Goal: Task Accomplishment & Management: Complete application form

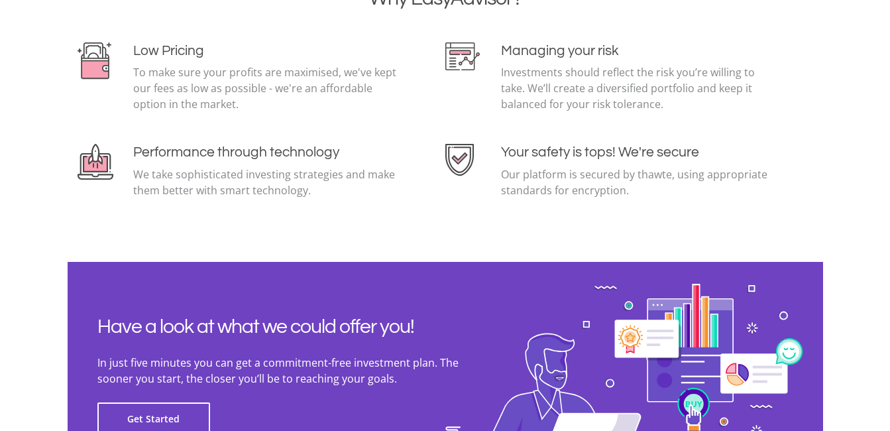
scroll to position [2943, 0]
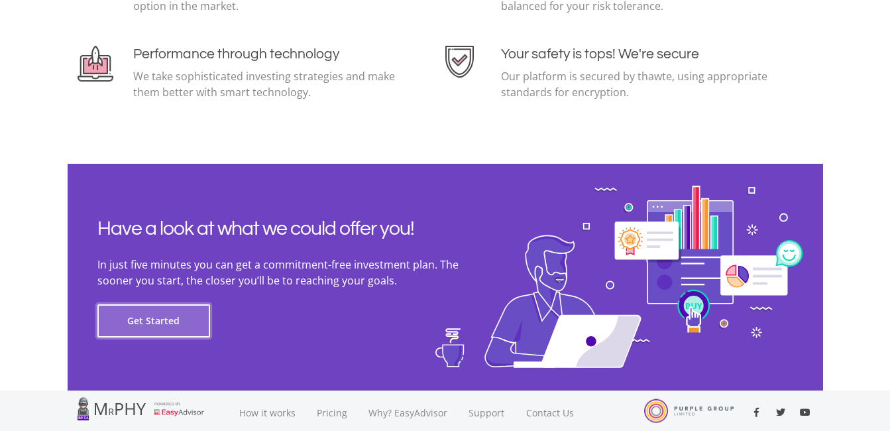
click at [180, 329] on button "Get Started" at bounding box center [153, 320] width 113 height 33
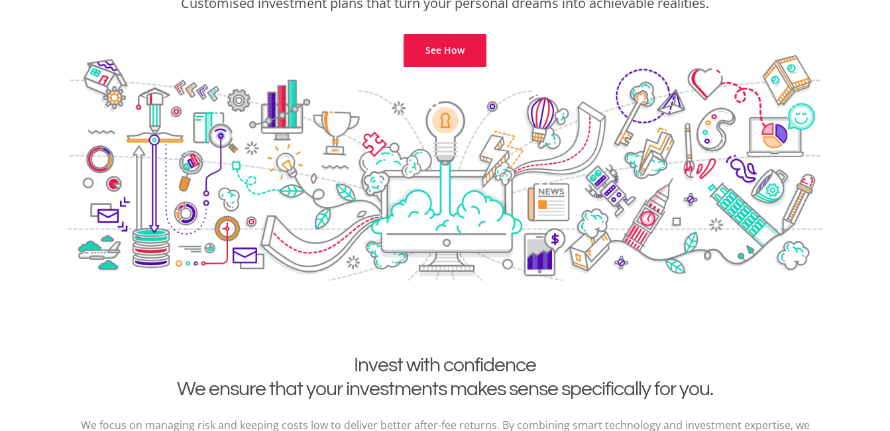
scroll to position [168, 0]
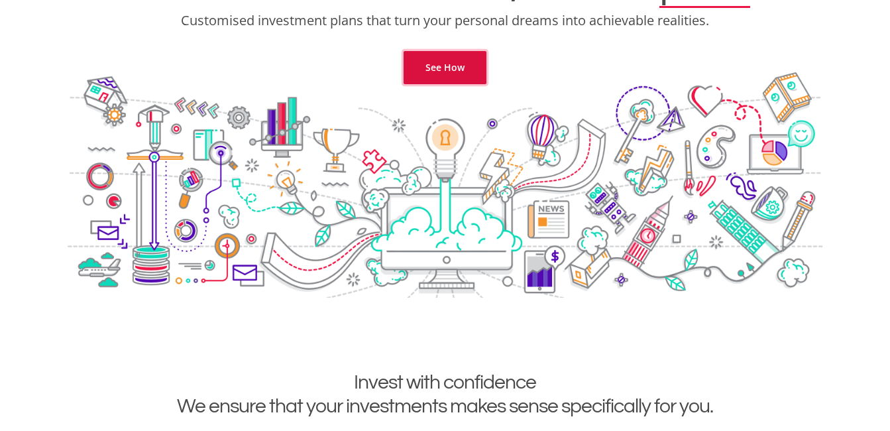
click at [470, 56] on link "See How" at bounding box center [444, 67] width 83 height 33
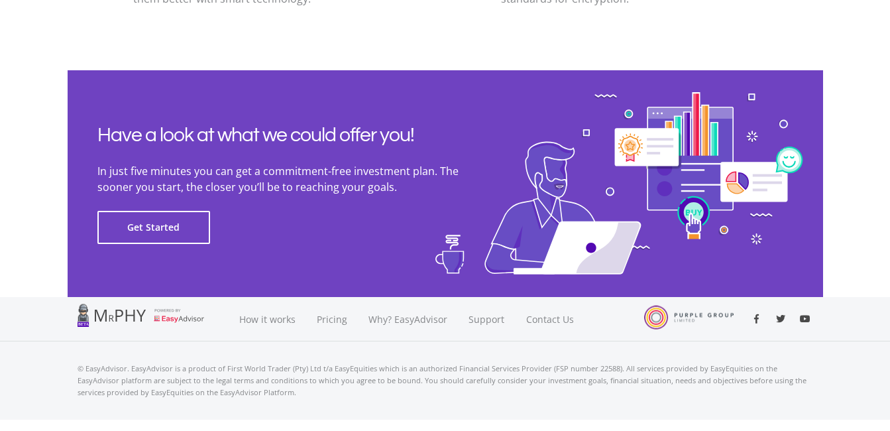
scroll to position [3031, 0]
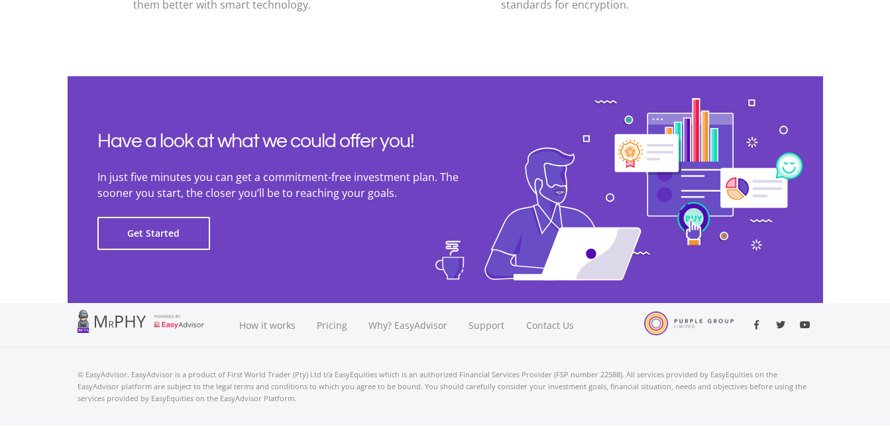
click at [169, 325] on div at bounding box center [146, 320] width 138 height 23
click at [171, 236] on button "Get Started" at bounding box center [153, 233] width 113 height 33
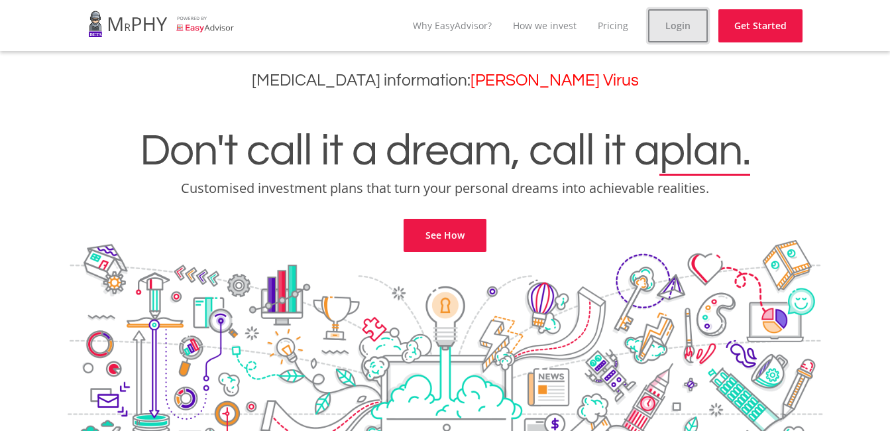
click at [656, 28] on link "Login" at bounding box center [678, 25] width 60 height 33
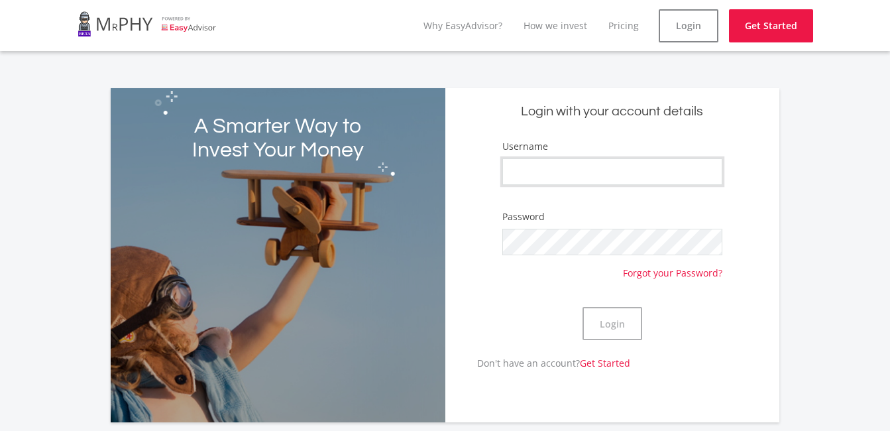
click at [534, 174] on input "Username" at bounding box center [612, 171] width 220 height 26
type input "Rainytees"
click at [596, 323] on button "Login" at bounding box center [612, 323] width 60 height 33
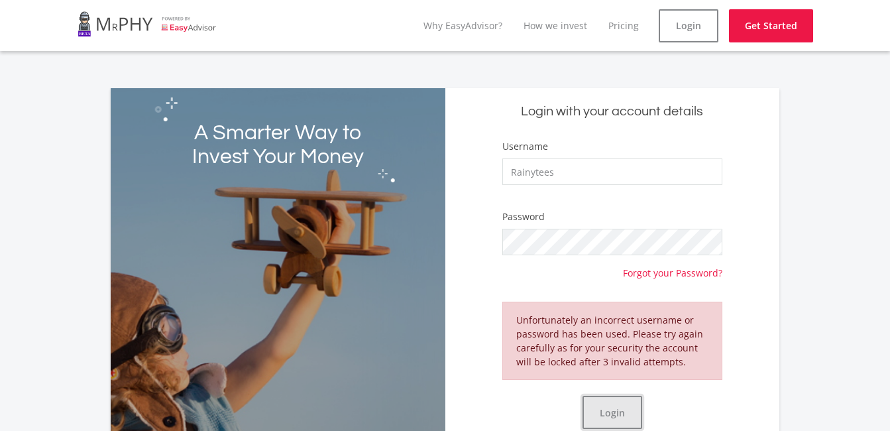
click at [626, 412] on button "Login" at bounding box center [612, 411] width 60 height 33
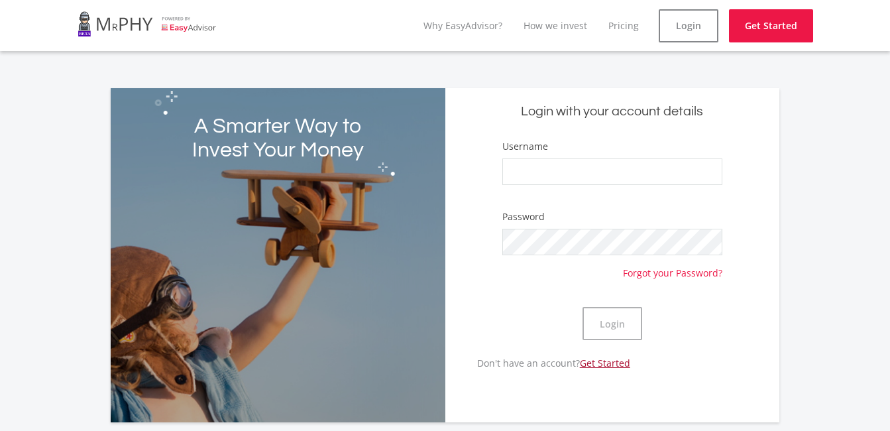
click at [614, 361] on link "Get Started" at bounding box center [605, 362] width 50 height 13
click at [634, 176] on input "Username" at bounding box center [612, 171] width 220 height 26
type input "Rainytees"
click at [614, 317] on button "Login" at bounding box center [612, 323] width 60 height 33
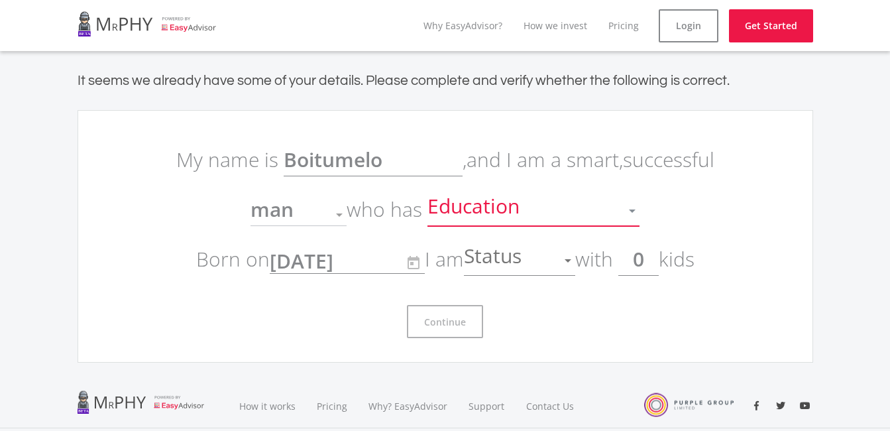
click at [633, 211] on div at bounding box center [632, 210] width 7 height 3
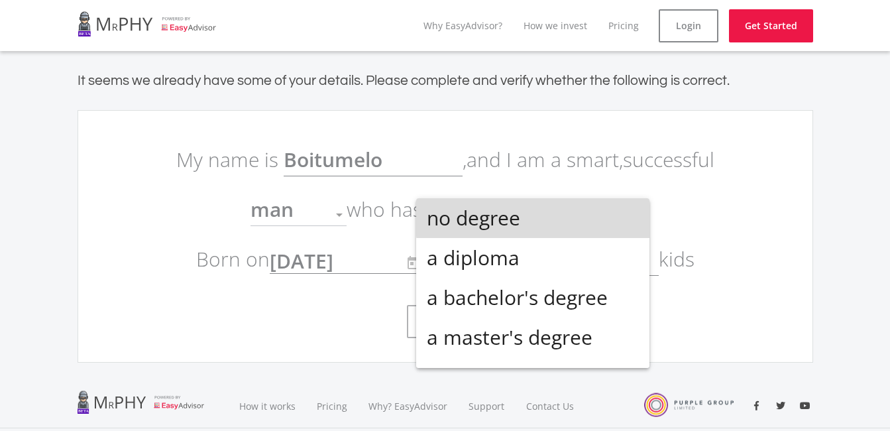
click at [633, 211] on mat-option "no degree" at bounding box center [532, 218] width 233 height 40
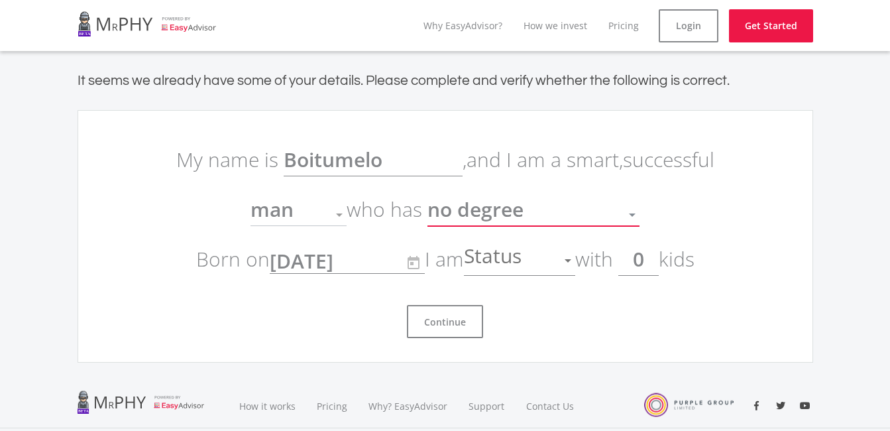
click at [633, 211] on div at bounding box center [631, 214] width 25 height 25
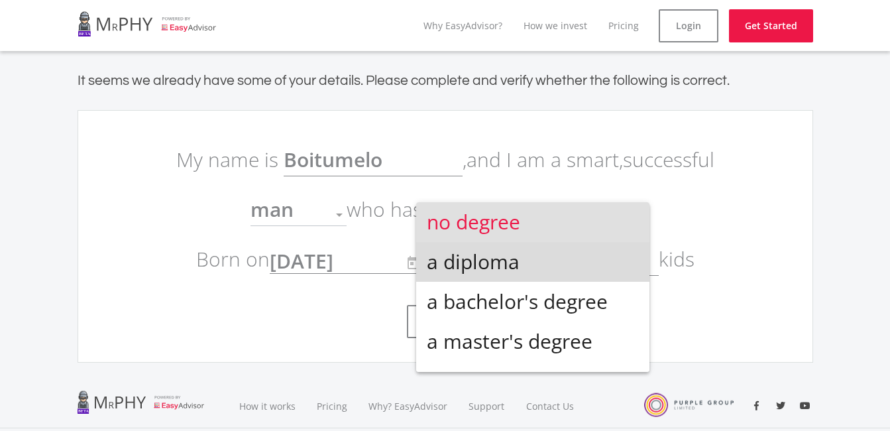
click at [564, 256] on span "a diploma" at bounding box center [533, 262] width 212 height 40
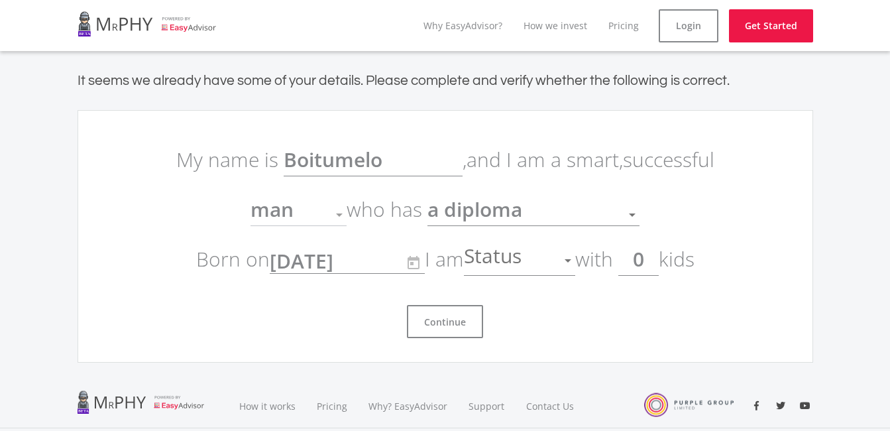
click at [657, 260] on input "0" at bounding box center [638, 258] width 40 height 33
type input "1"
click at [576, 259] on div at bounding box center [572, 260] width 7 height 3
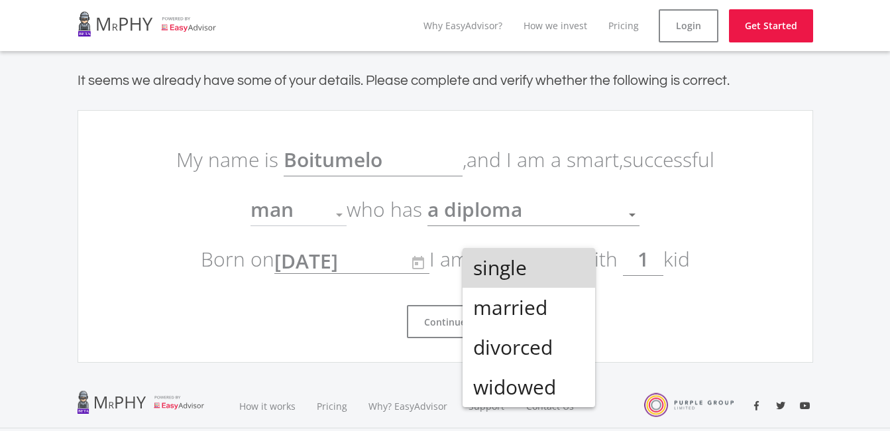
click at [577, 258] on span "single" at bounding box center [528, 268] width 111 height 40
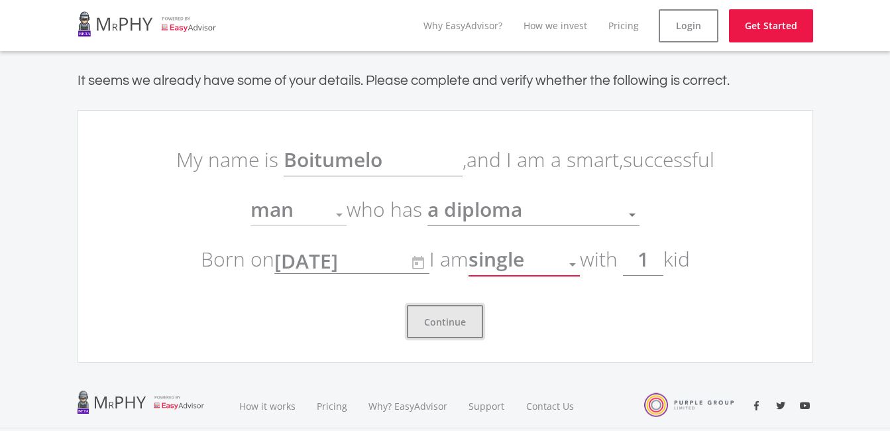
click at [454, 315] on button "Continue" at bounding box center [445, 321] width 76 height 33
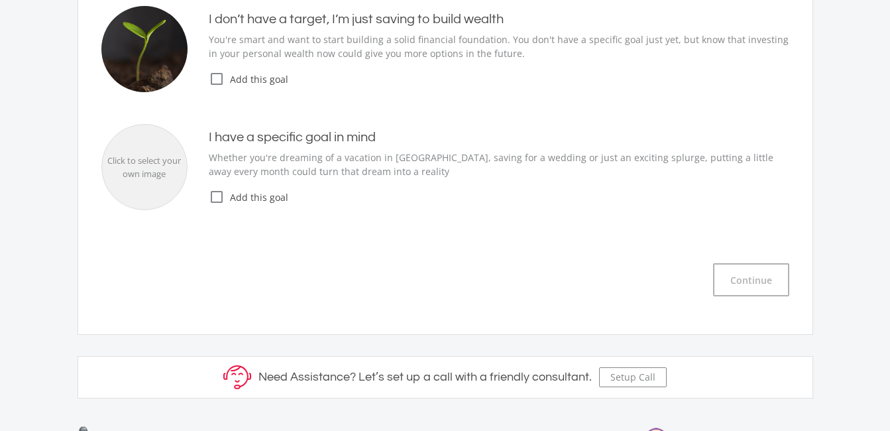
scroll to position [312, 0]
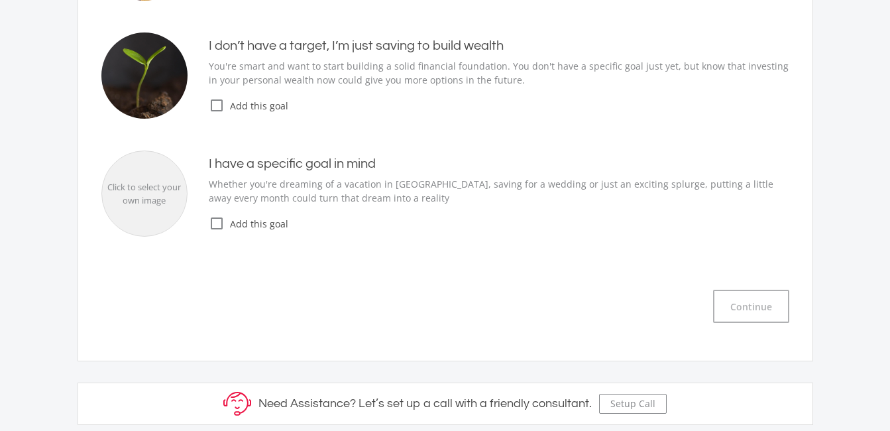
click at [215, 107] on icon "check_box_outline_blank" at bounding box center [217, 105] width 16 height 16
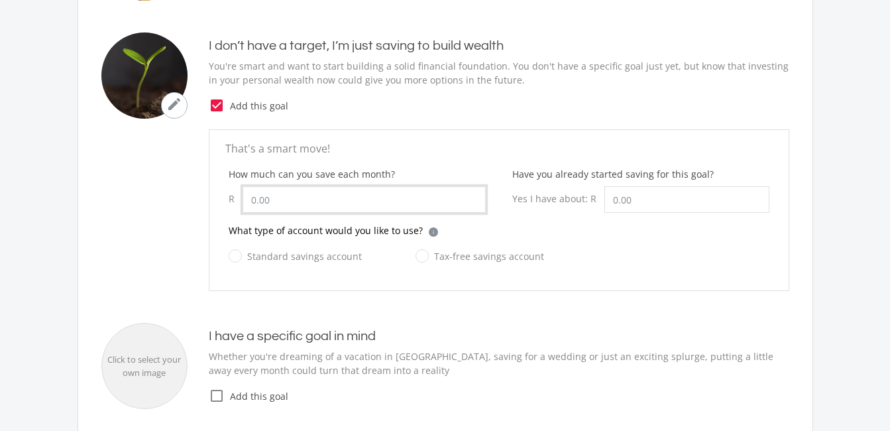
click at [287, 196] on input "How much can you save each month?" at bounding box center [363, 199] width 243 height 26
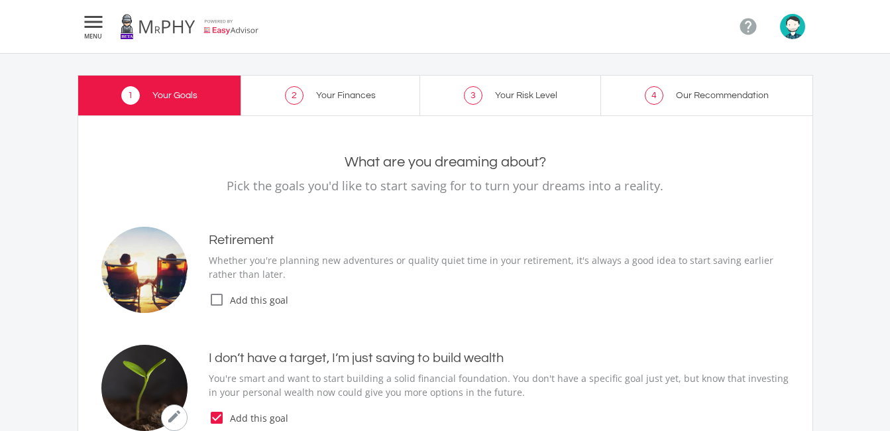
click at [220, 297] on icon "check_box_outline_blank" at bounding box center [217, 299] width 16 height 16
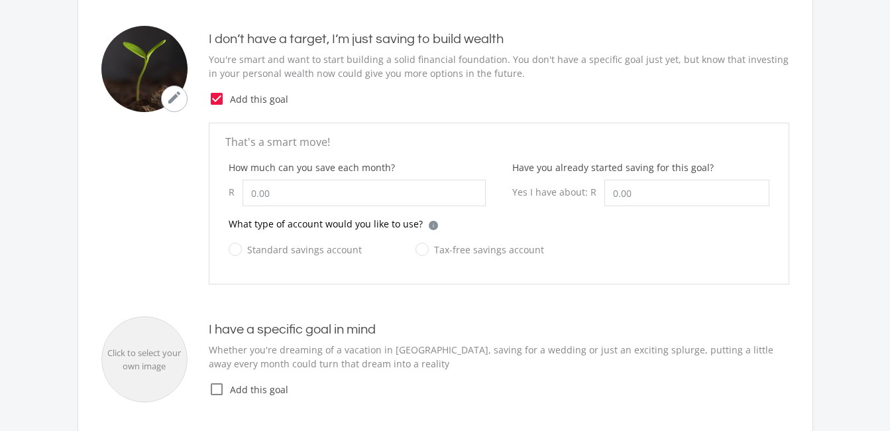
scroll to position [505, 0]
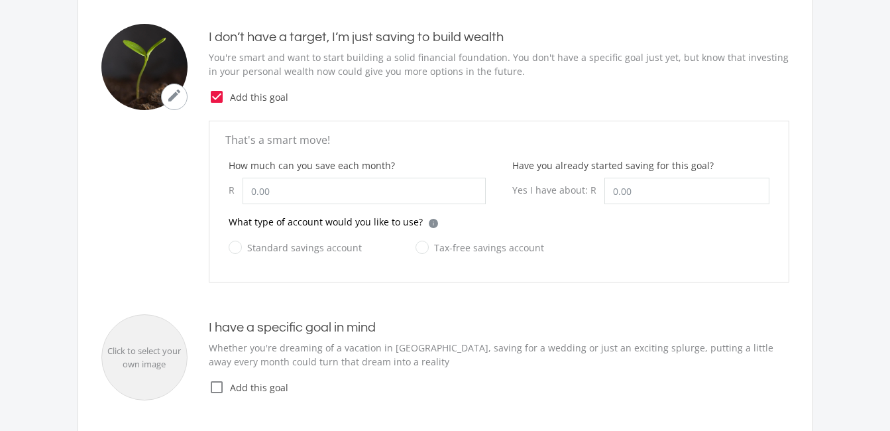
click at [211, 383] on icon "check_box_outline_blank" at bounding box center [217, 387] width 16 height 16
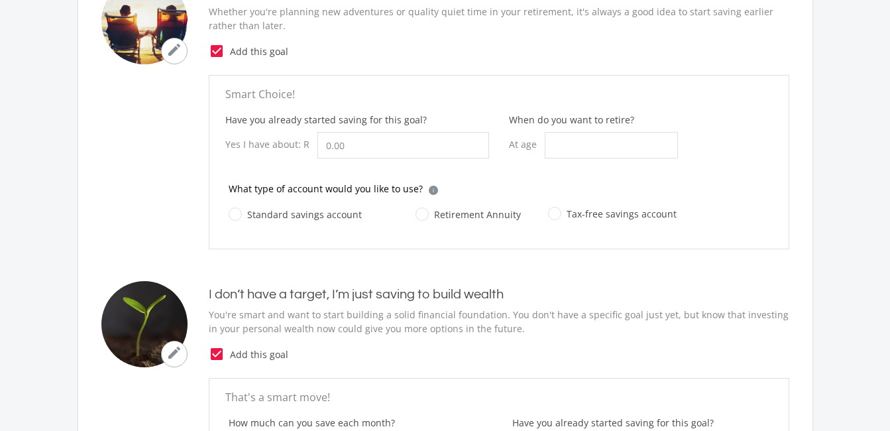
scroll to position [238, 0]
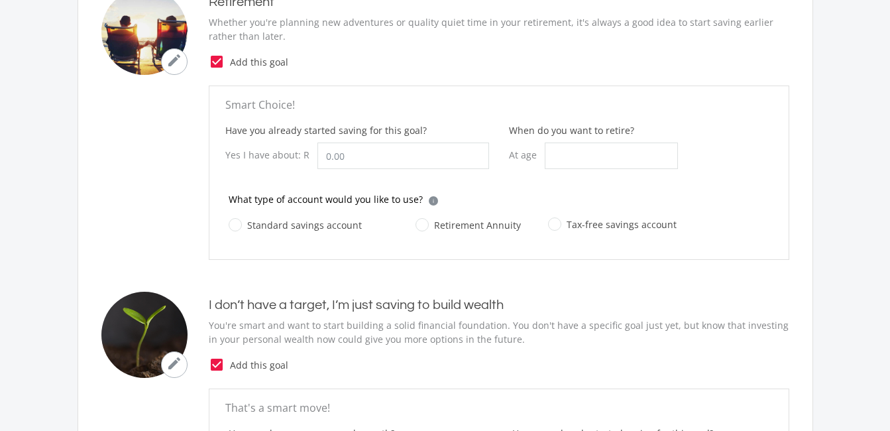
click at [219, 64] on icon "check_box" at bounding box center [217, 62] width 16 height 16
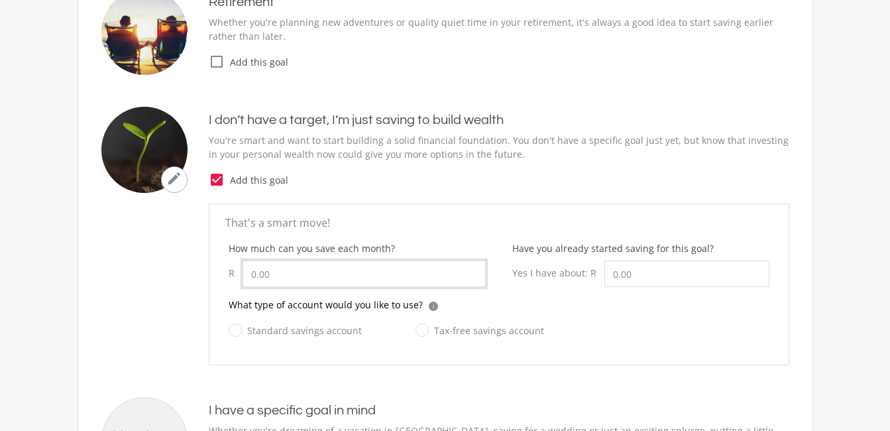
click at [325, 269] on input "How much can you save each month?" at bounding box center [363, 273] width 243 height 26
type input "100.00"
click at [423, 327] on label "Tax-free savings account" at bounding box center [479, 330] width 128 height 17
click at [423, 327] on input "Tax-free savings account" at bounding box center [466, 338] width 128 height 26
radio input "true"
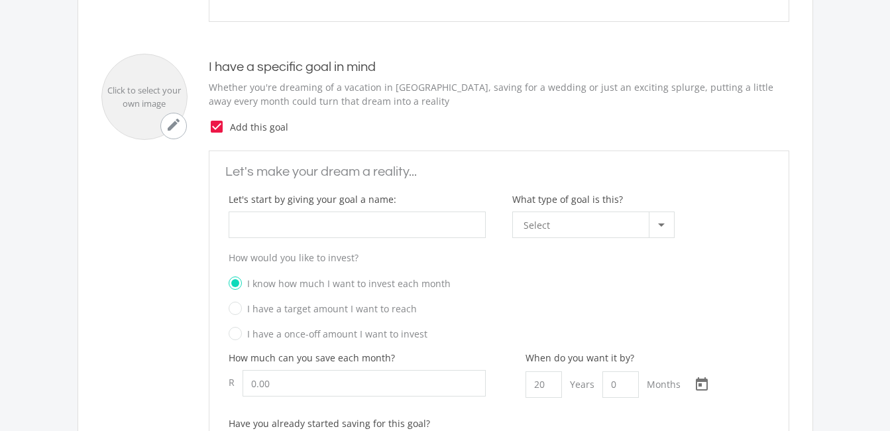
scroll to position [585, 0]
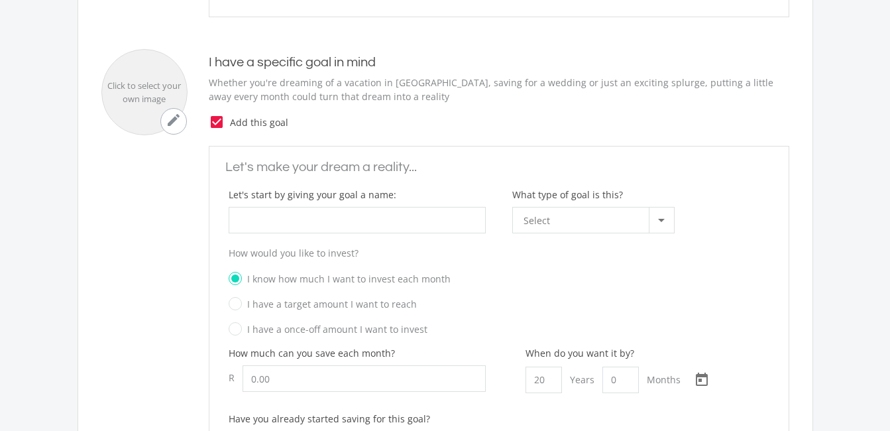
click at [168, 185] on ee-custom-goal "Let's make your dream a reality... Let's start by giving your goal a name: What…" at bounding box center [444, 341] width 687 height 391
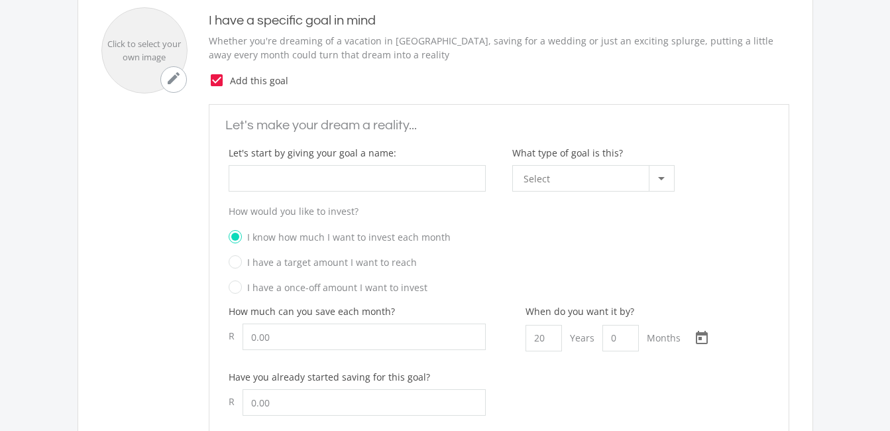
scroll to position [630, 0]
click at [318, 178] on input "What type of goal is this?" at bounding box center [357, 175] width 257 height 26
type input "h"
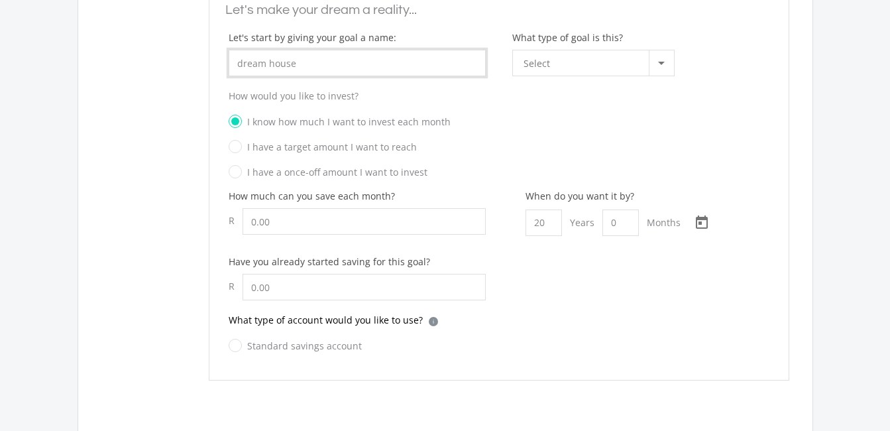
scroll to position [748, 0]
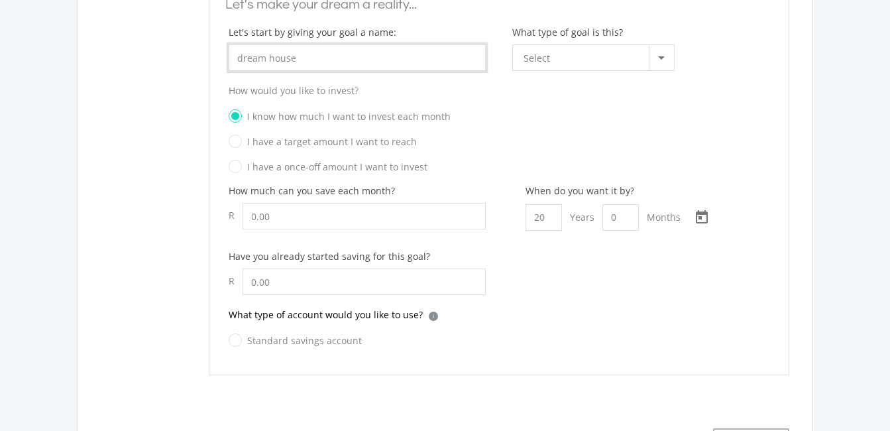
click at [244, 56] on input "dream house" at bounding box center [357, 57] width 257 height 26
type input "Dream house"
click at [657, 58] on div at bounding box center [660, 57] width 25 height 25
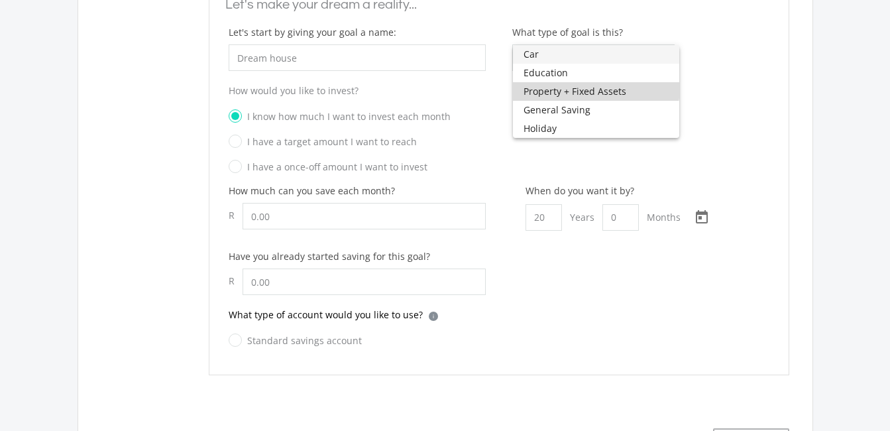
click at [583, 86] on span "Property + Fixed Assets" at bounding box center [595, 91] width 145 height 19
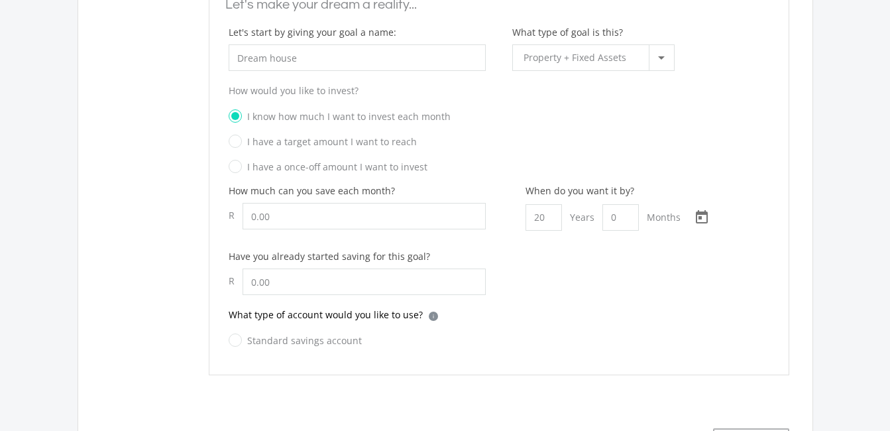
click at [236, 144] on label "I have a target amount I want to reach" at bounding box center [323, 141] width 188 height 17
click at [236, 144] on input "I have a target amount I want to reach" at bounding box center [485, 146] width 540 height 20
radio input "true"
radio input "false"
click at [266, 217] on input "How much can you save each month?" at bounding box center [363, 216] width 243 height 26
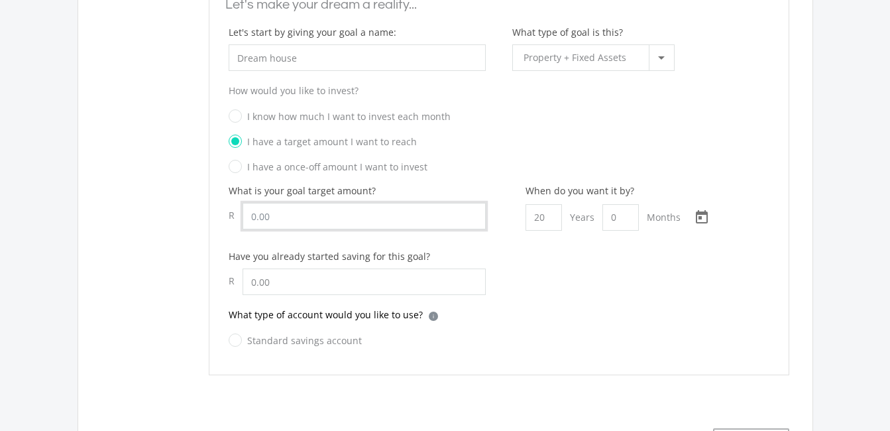
type input "5"
type input "150,000.00"
click at [542, 218] on input "20" at bounding box center [543, 217] width 36 height 26
type input "8"
click at [415, 270] on input "text" at bounding box center [363, 281] width 243 height 26
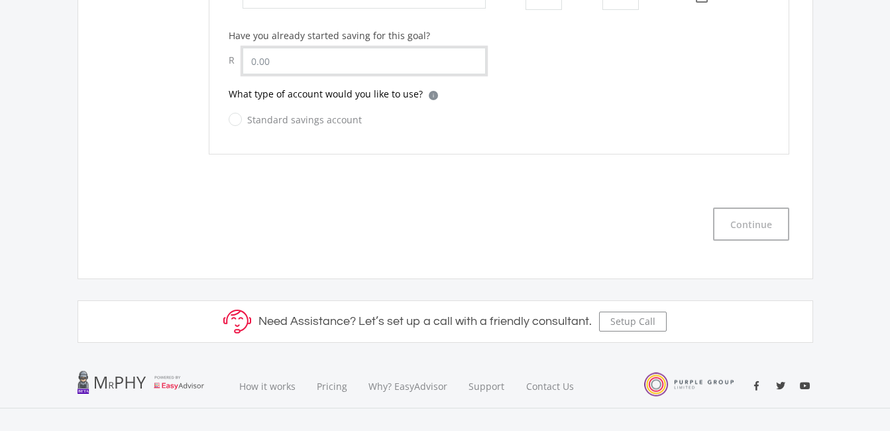
scroll to position [966, 0]
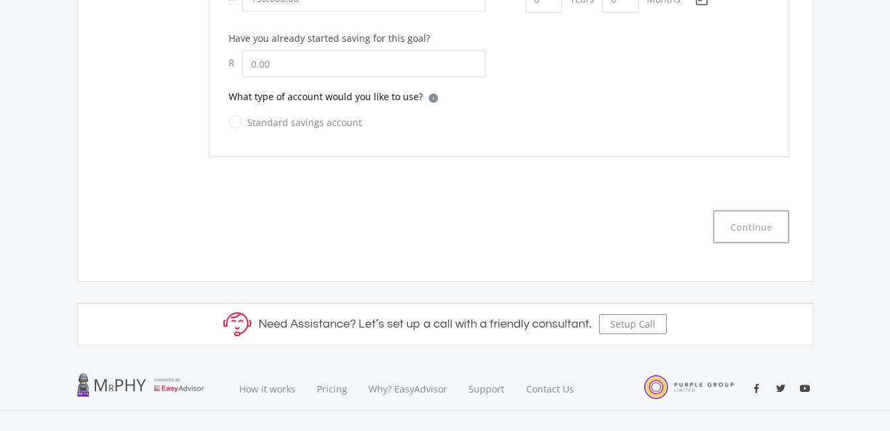
click at [239, 119] on label "Standard savings account" at bounding box center [295, 122] width 133 height 17
click at [239, 119] on input "Standard savings account" at bounding box center [281, 130] width 133 height 26
radio input "true"
click at [735, 225] on button "Continue" at bounding box center [751, 226] width 76 height 33
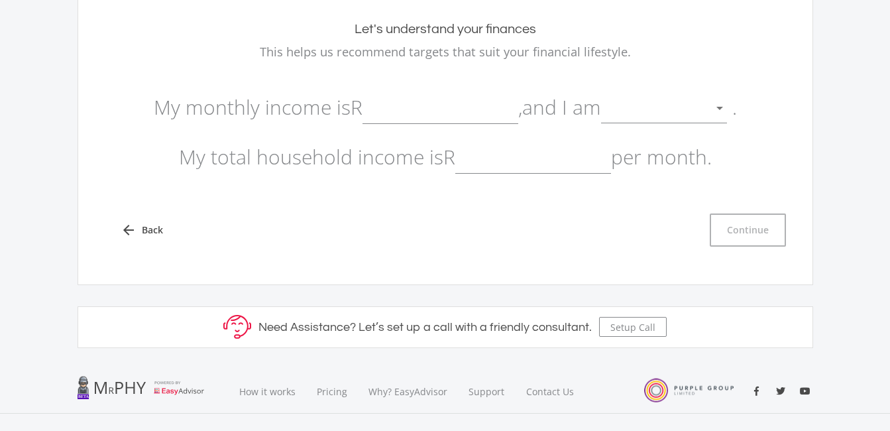
scroll to position [128, 0]
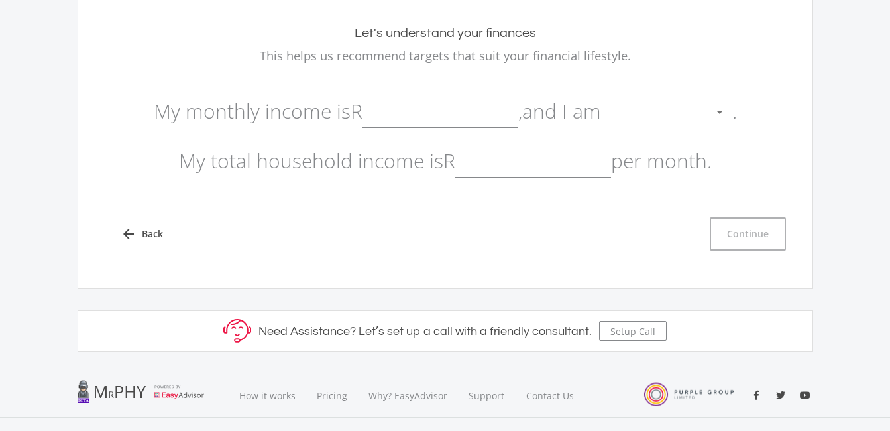
click at [421, 115] on input "text" at bounding box center [440, 111] width 156 height 33
type input "500.00"
click at [729, 109] on div at bounding box center [719, 112] width 25 height 25
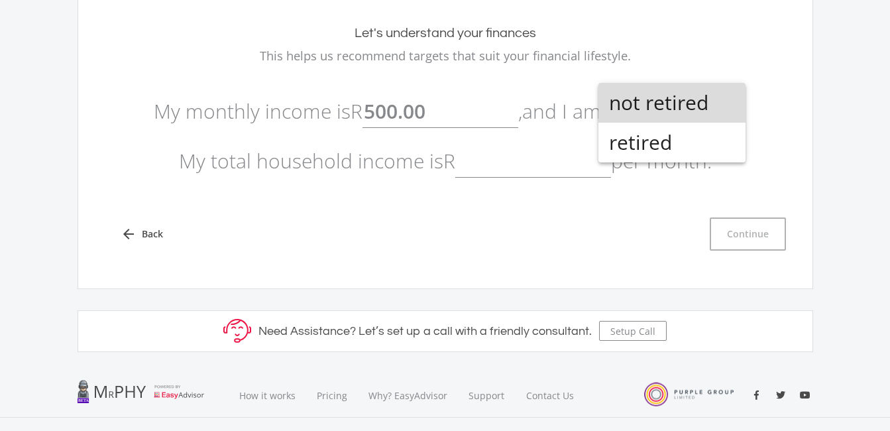
click at [691, 112] on span "not retired" at bounding box center [672, 103] width 126 height 40
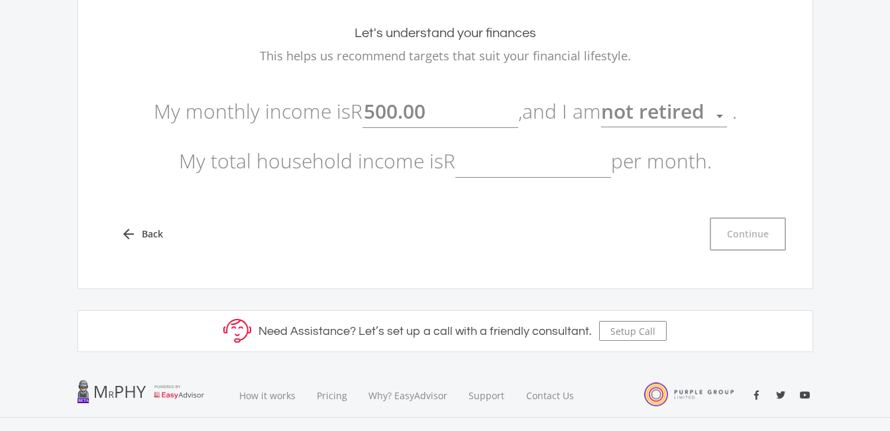
click at [551, 162] on input "text" at bounding box center [533, 160] width 156 height 33
type input "500.00"
click at [772, 240] on button "Continue" at bounding box center [747, 233] width 76 height 33
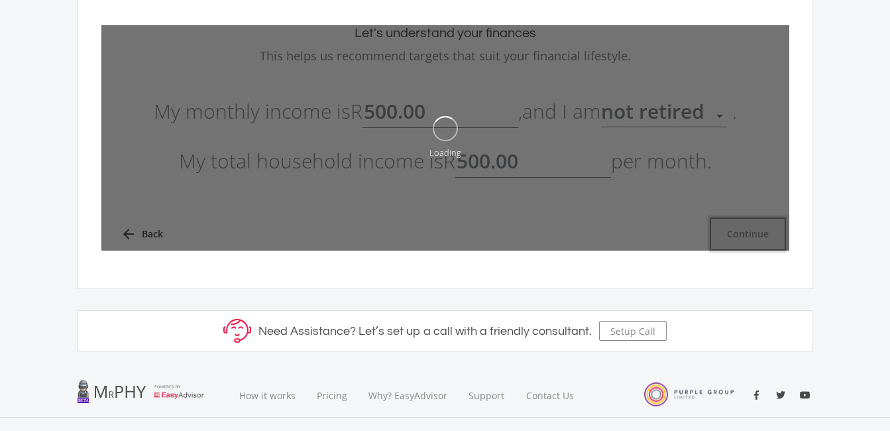
type input "500"
type input "500.00"
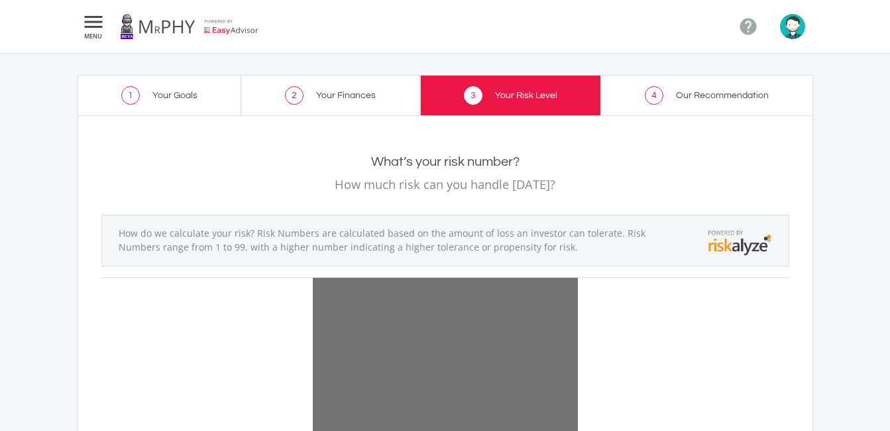
click at [350, 94] on span "Your Finances" at bounding box center [346, 95] width 60 height 9
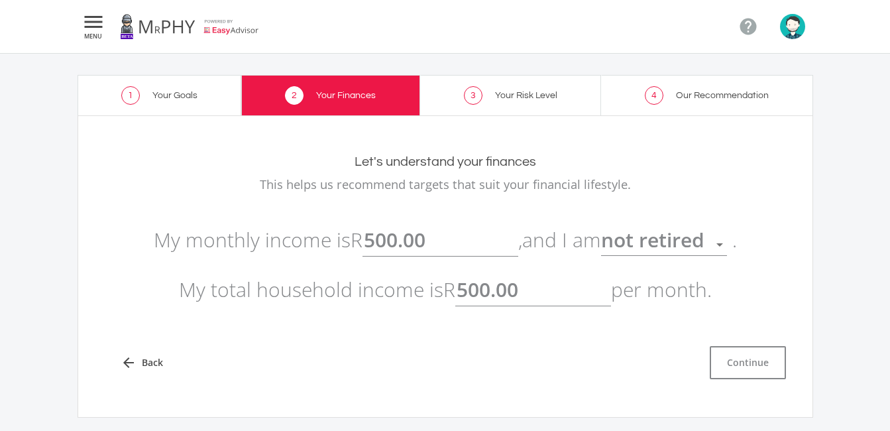
click at [507, 282] on input "500.00" at bounding box center [533, 289] width 156 height 33
click at [759, 375] on button "Continue" at bounding box center [747, 362] width 76 height 33
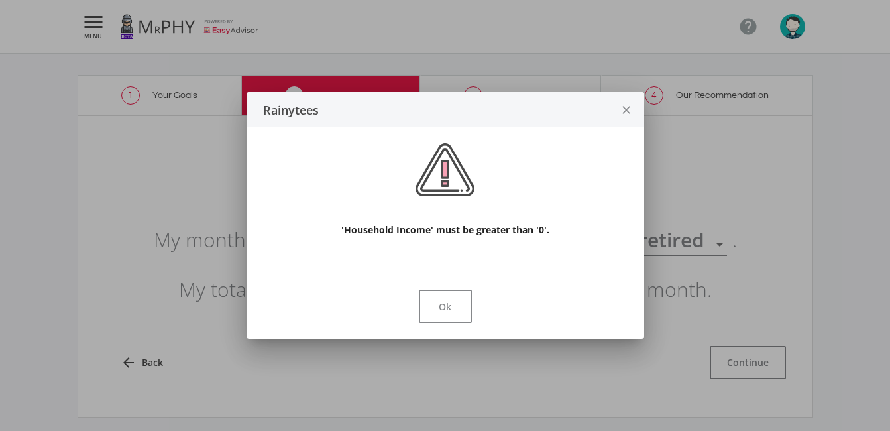
click at [748, 364] on div at bounding box center [445, 215] width 890 height 431
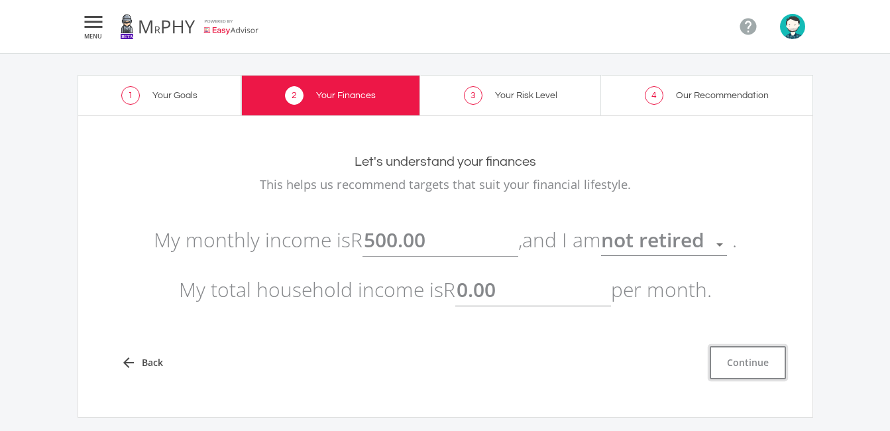
click at [748, 364] on button "Continue" at bounding box center [747, 362] width 76 height 33
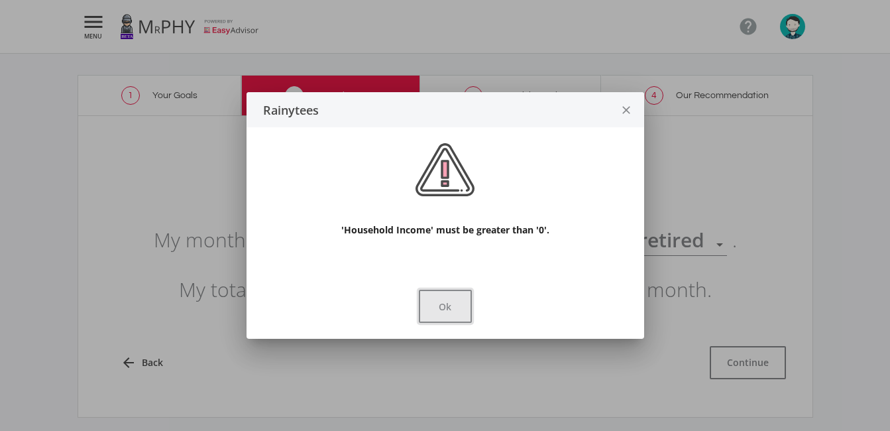
click at [459, 313] on button "Ok" at bounding box center [445, 305] width 53 height 33
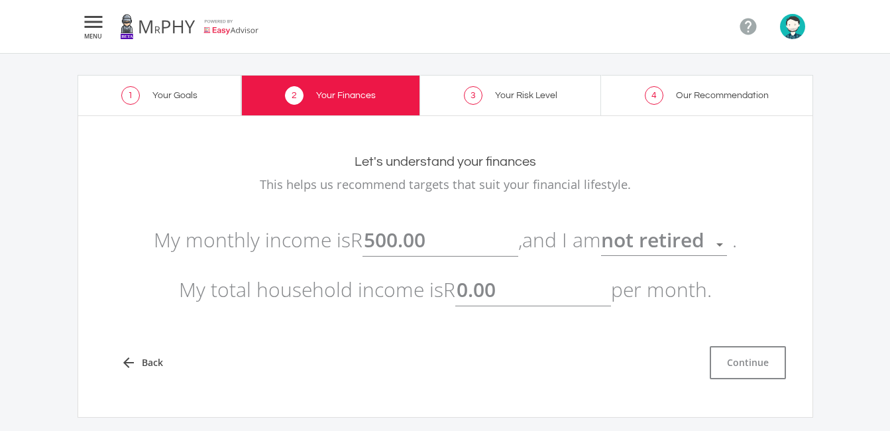
click at [471, 299] on input "0.00" at bounding box center [533, 289] width 156 height 33
type input "500.00"
click at [759, 364] on button "Continue" at bounding box center [747, 362] width 76 height 33
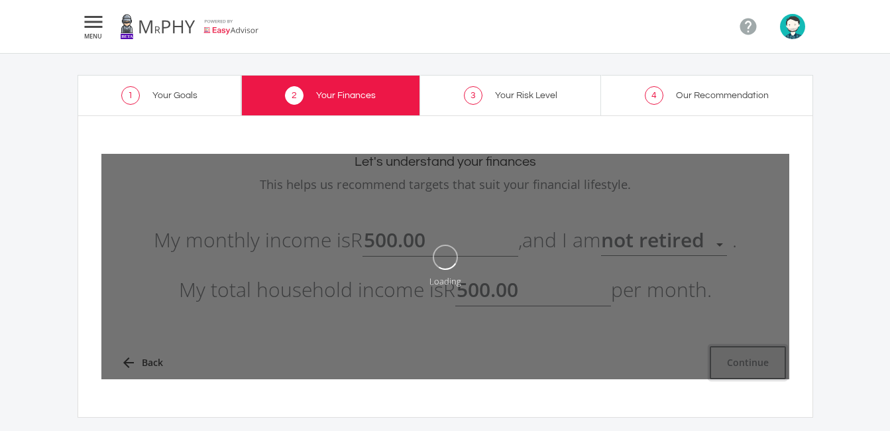
type input "500"
type input "500.00"
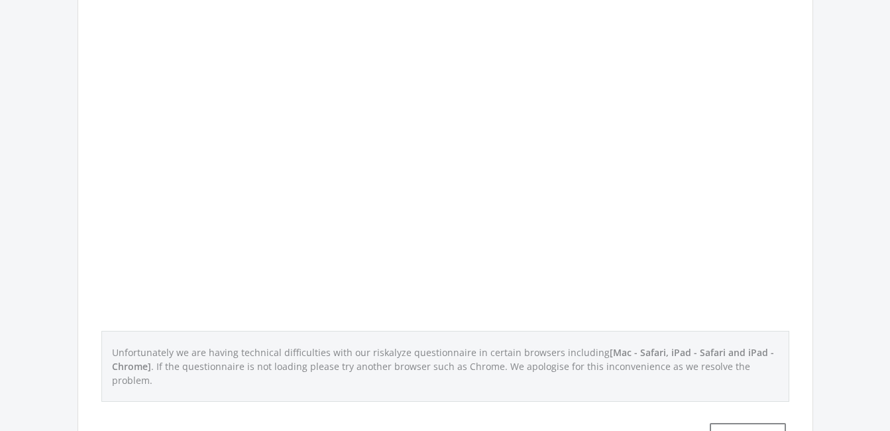
scroll to position [440, 0]
click at [723, 421] on button "Continue" at bounding box center [747, 437] width 76 height 33
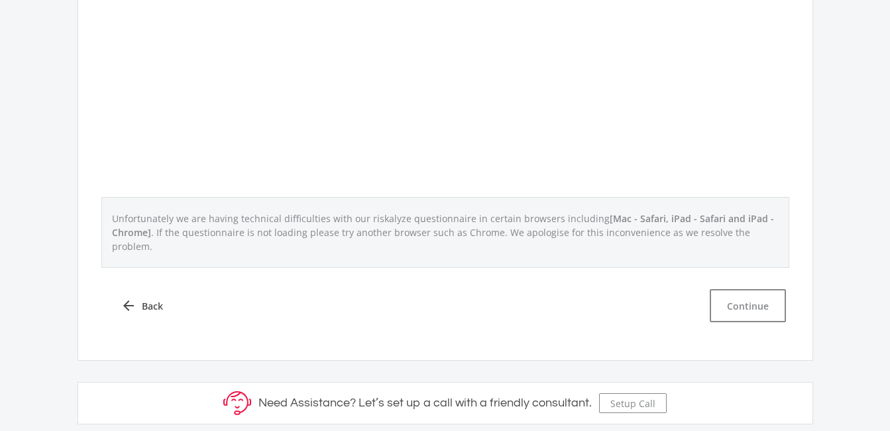
scroll to position [599, 0]
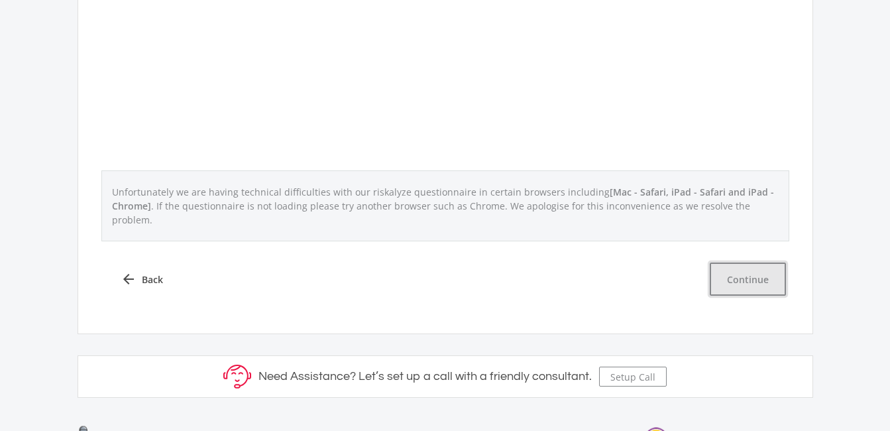
click at [761, 262] on button "Continue" at bounding box center [747, 278] width 76 height 33
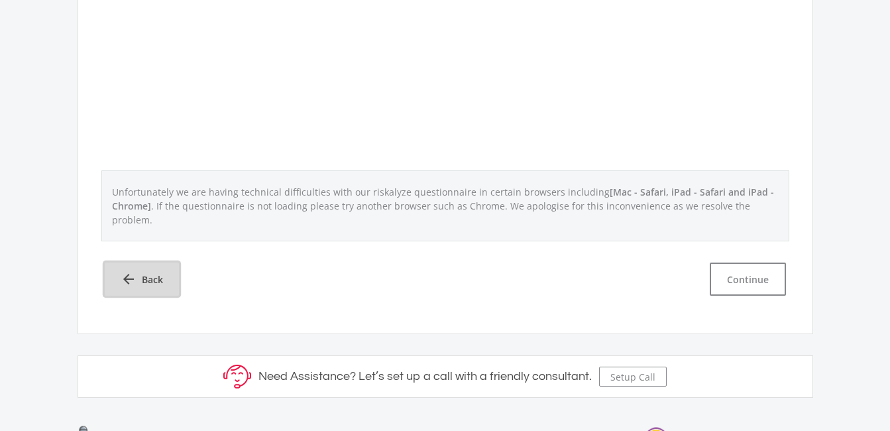
click at [127, 271] on icon "arrow_back" at bounding box center [129, 279] width 16 height 16
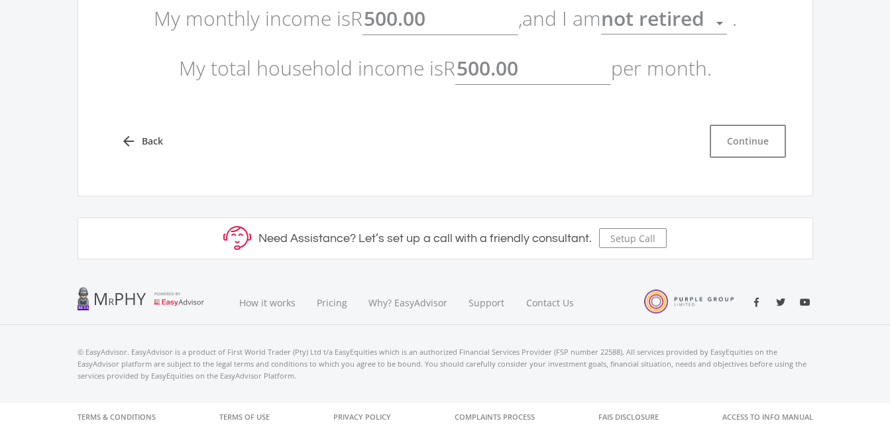
scroll to position [221, 0]
click at [768, 139] on button "Continue" at bounding box center [747, 141] width 76 height 33
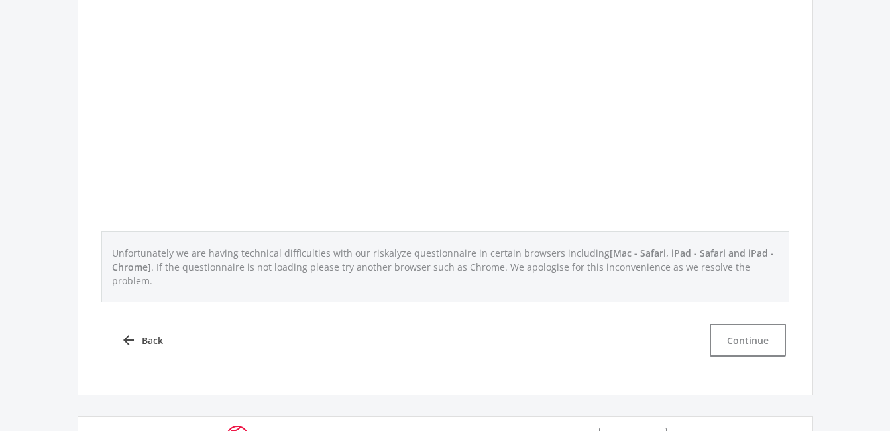
scroll to position [540, 0]
click at [776, 324] on button "Continue" at bounding box center [747, 337] width 76 height 33
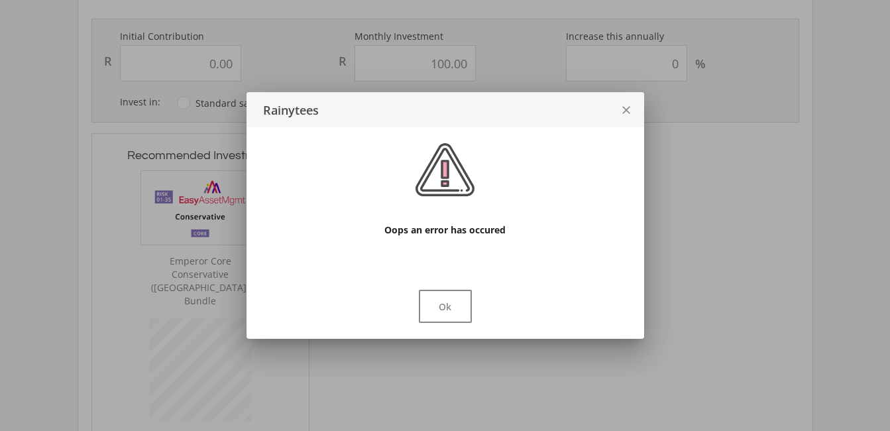
type input "150000"
type input "0"
type input "1148"
type input "150,000.00"
type input "0.00"
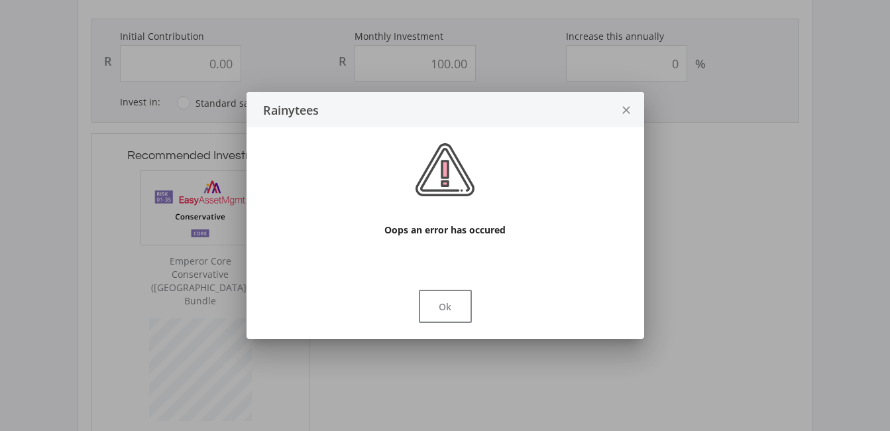
type input "1,148.00"
click at [456, 314] on button "Ok" at bounding box center [445, 305] width 53 height 33
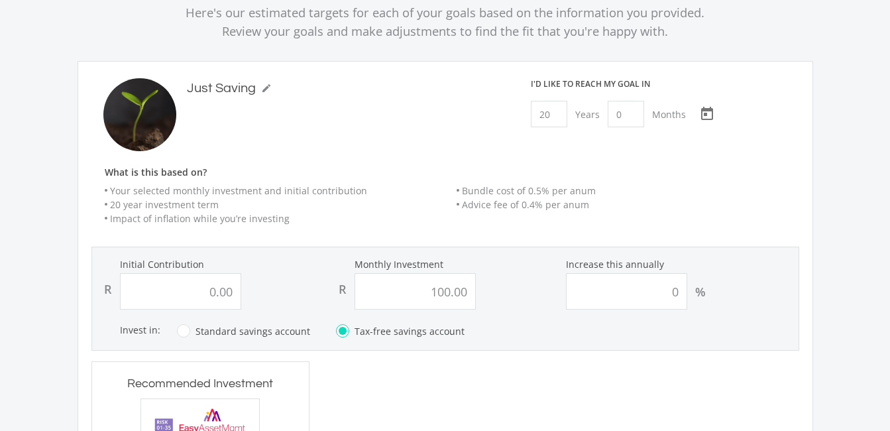
scroll to position [140, 0]
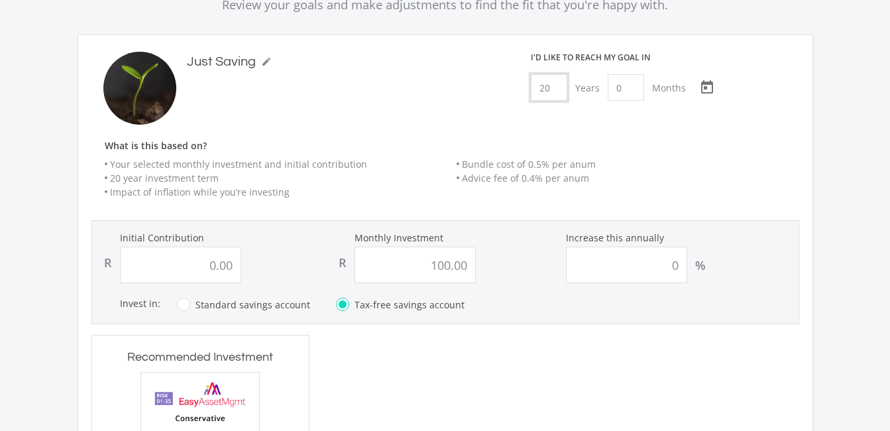
click at [550, 85] on input "20" at bounding box center [549, 87] width 36 height 26
type input "0"
type input "1"
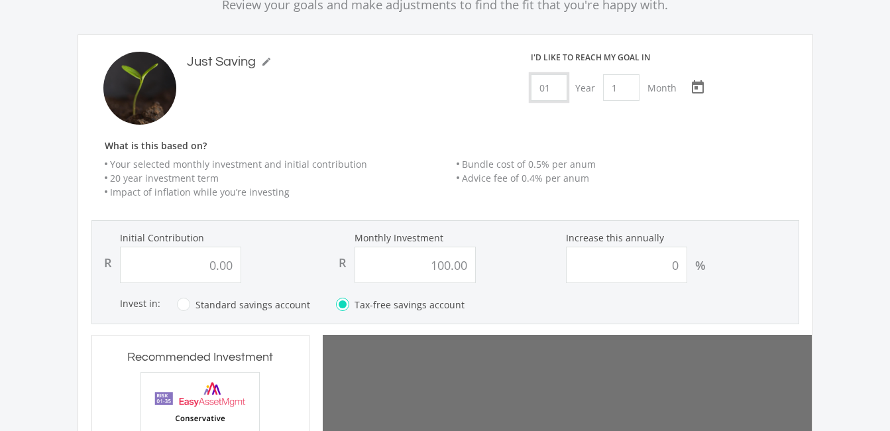
type input "0"
type input "100"
type input "0.00"
type input "100.00"
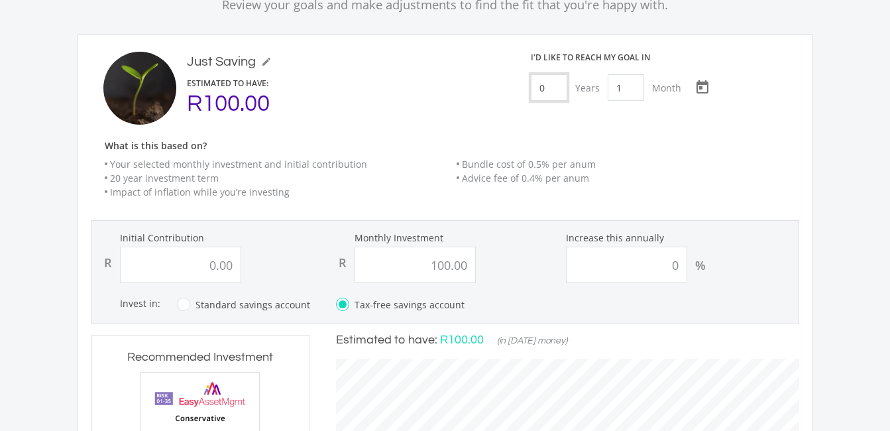
scroll to position [419, 489]
type input "0"
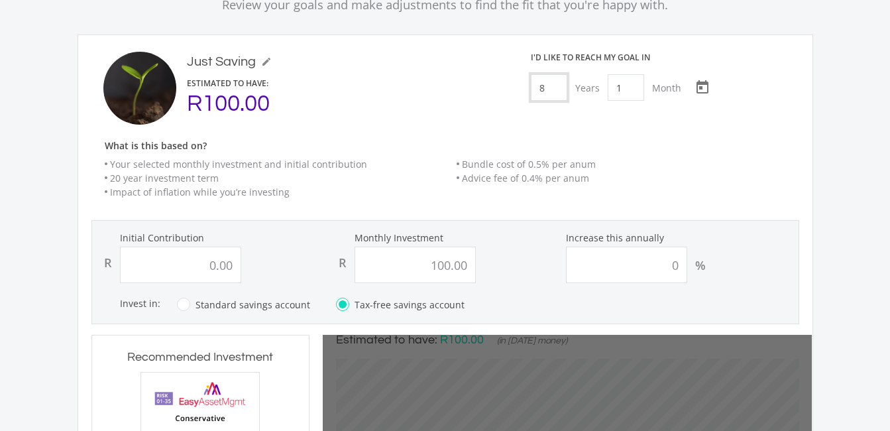
type input "8"
click at [627, 91] on input "1" at bounding box center [625, 87] width 36 height 26
type input "0"
type input "100"
type input "0.00"
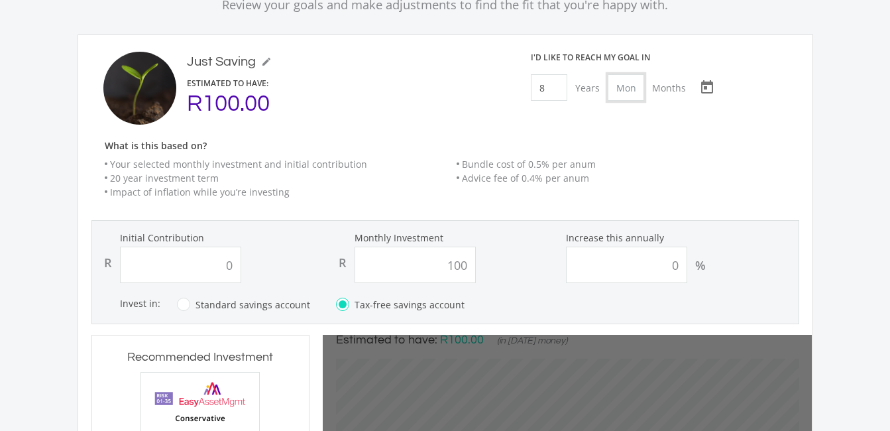
type input "100.00"
type input "0"
click at [719, 135] on ee-just-save-goal-header "Just Saving mode_edit Just Saving ESTIMATED TO HAVE: R12,919.00 I'd like to rea…" at bounding box center [444, 131] width 707 height 158
type input "0"
type input "100"
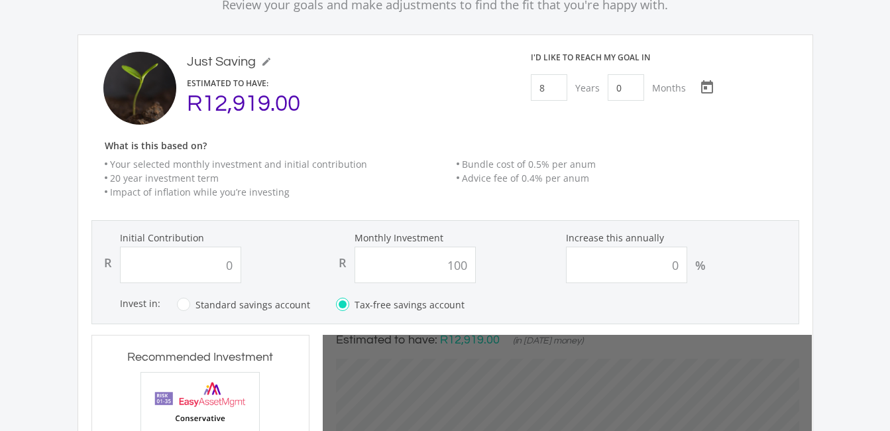
type input "0.00"
type input "100.00"
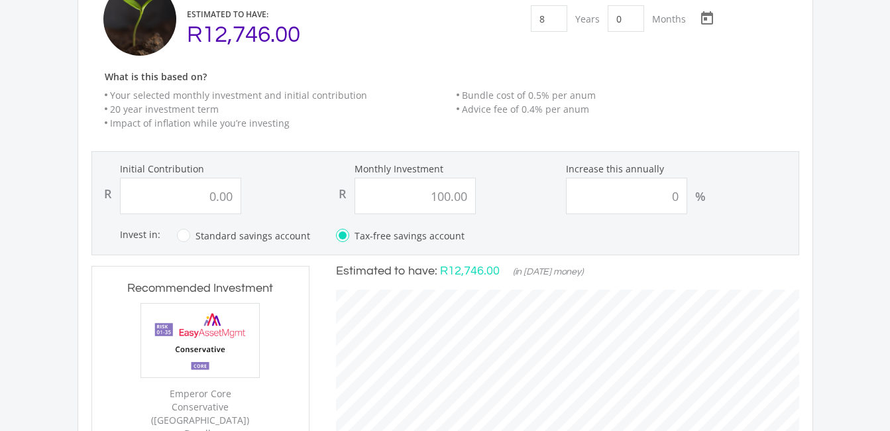
scroll to position [0, 0]
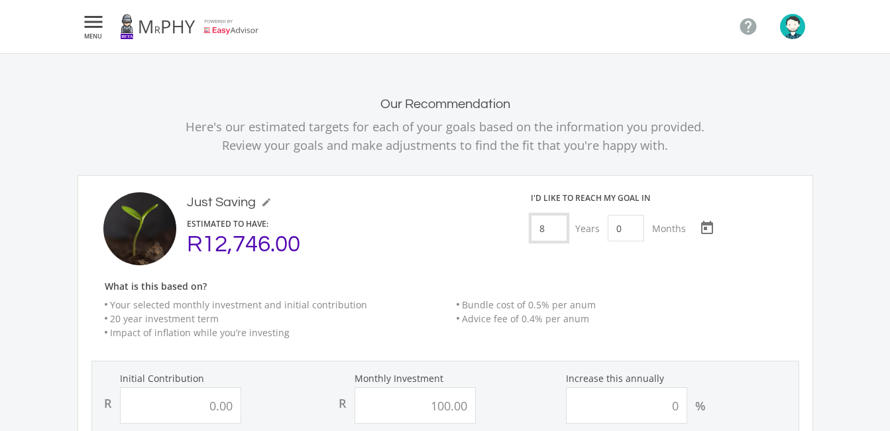
click at [553, 221] on input "8" at bounding box center [549, 228] width 36 height 26
type input "20"
click at [570, 256] on div "I'd like to reach my goal [DATE] [DATE] Choose a date" at bounding box center [662, 228] width 291 height 73
type input "0"
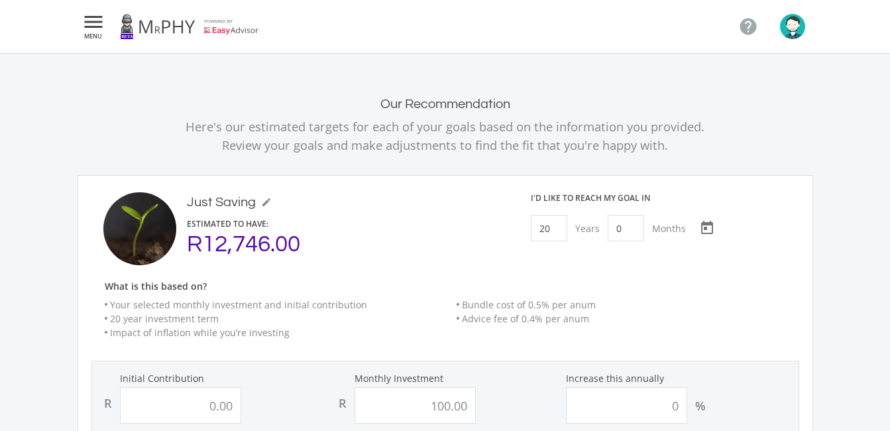
type input "100"
type input "0.00"
click at [449, 398] on input "100.00" at bounding box center [414, 405] width 121 height 36
type input "200.00"
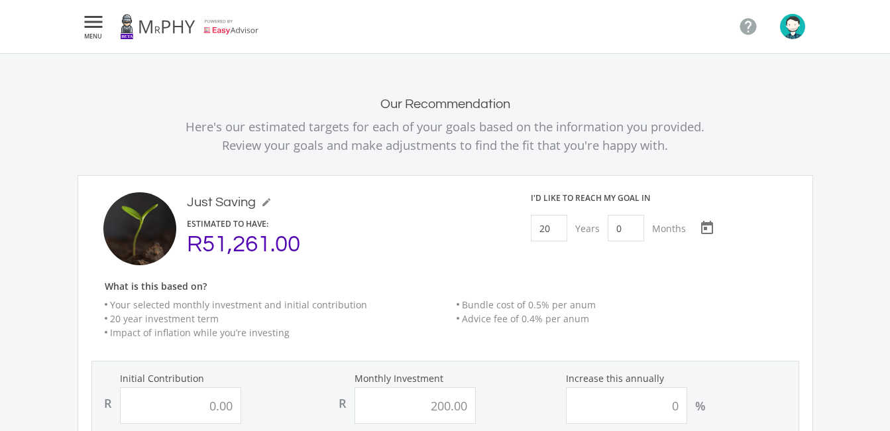
click at [689, 306] on li "Bundle cost of 0.5% per anum" at bounding box center [627, 304] width 342 height 14
type input "0"
type input "200"
type input "0.00"
type input "200.00"
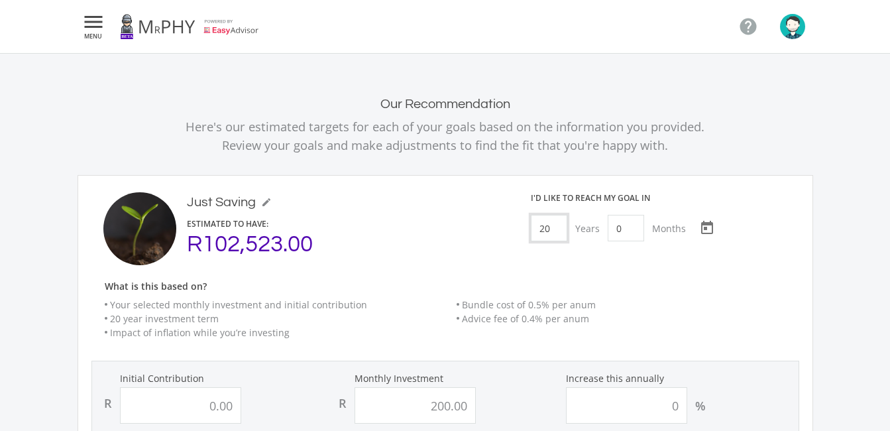
click at [550, 229] on input "20" at bounding box center [549, 228] width 36 height 26
type input "6"
type input "5"
type input "0"
type input "200"
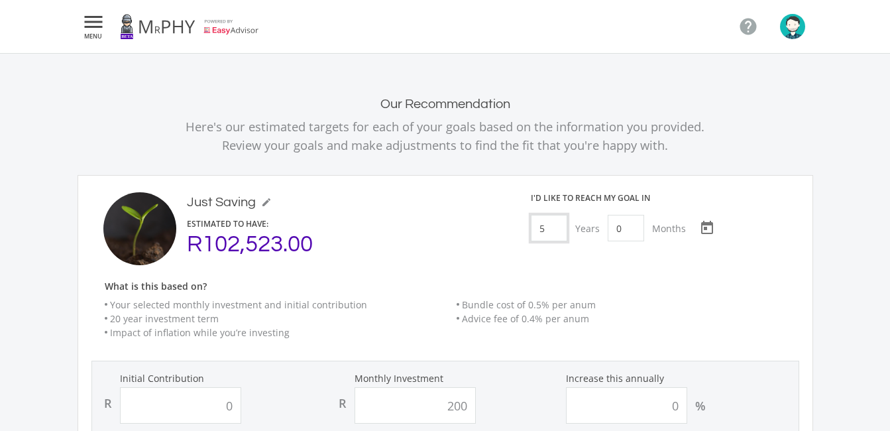
type input "0.00"
type input "200.00"
type input "0"
type input "200"
type input "0.00"
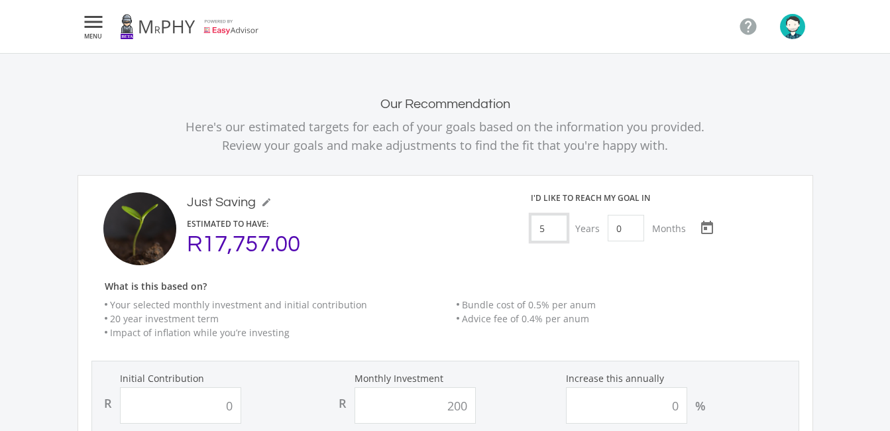
type input "200.00"
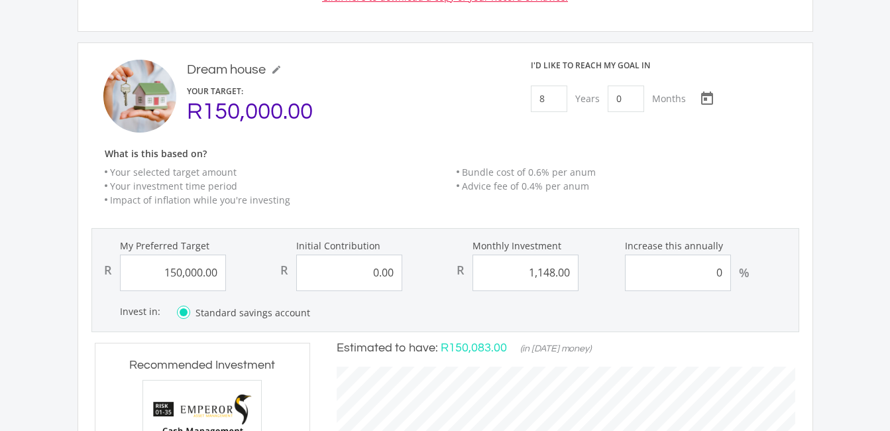
scroll to position [992, 0]
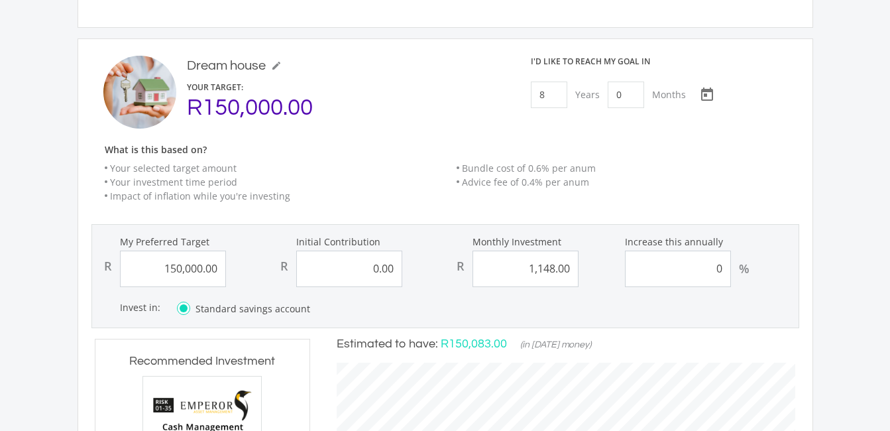
type input "5"
click at [546, 81] on input "8" at bounding box center [549, 94] width 36 height 26
type input "0"
type input "1"
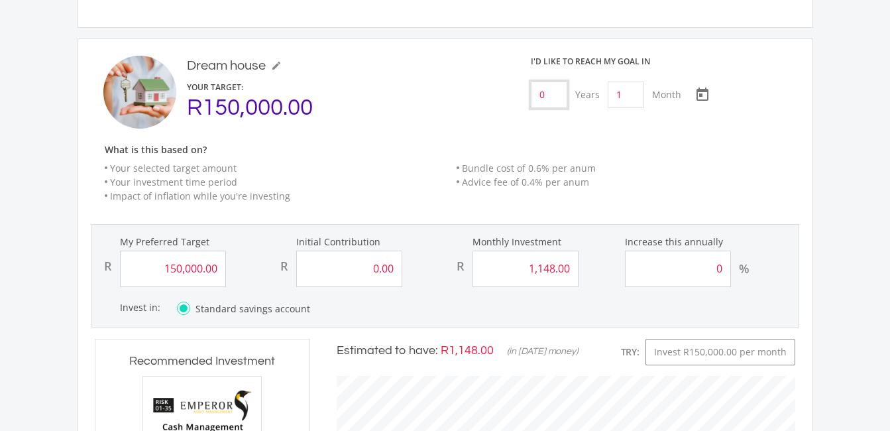
scroll to position [368, 485]
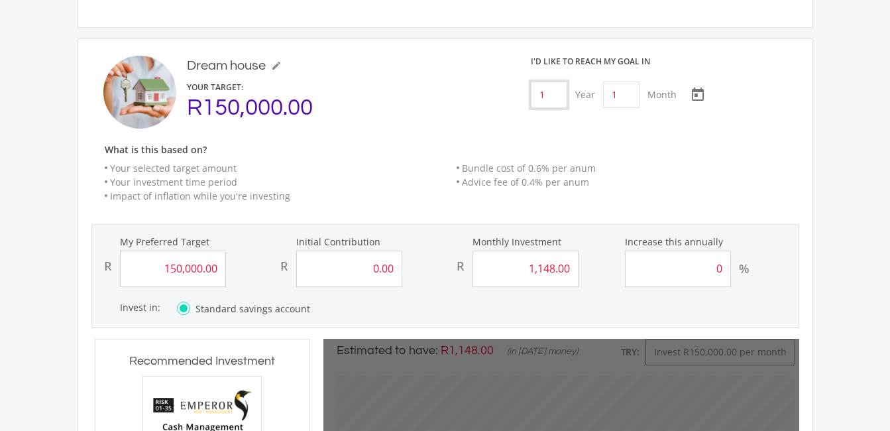
click at [552, 81] on input "1" at bounding box center [549, 94] width 36 height 26
type input "13"
click at [623, 81] on input "1" at bounding box center [625, 94] width 36 height 26
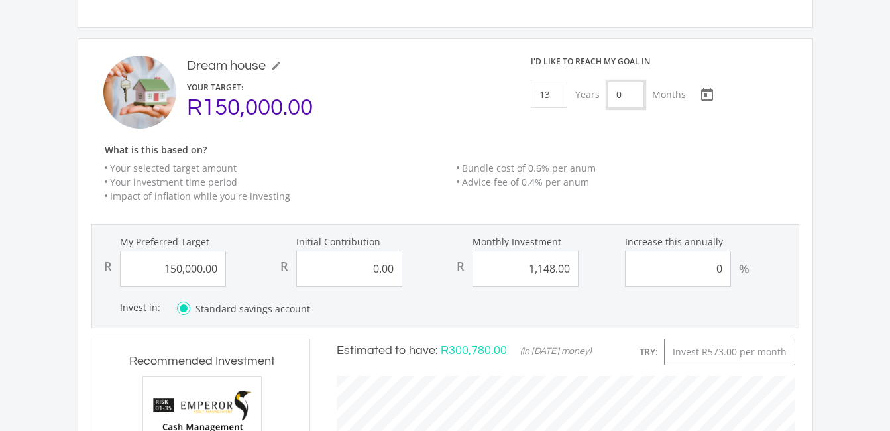
type input "0"
click at [434, 189] on div "Dream house mode_edit Dream house YOUR TARGET: R150,000.00 I'd like to reach my…" at bounding box center [444, 393] width 707 height 675
click at [566, 250] on input "1148.00" at bounding box center [525, 268] width 106 height 36
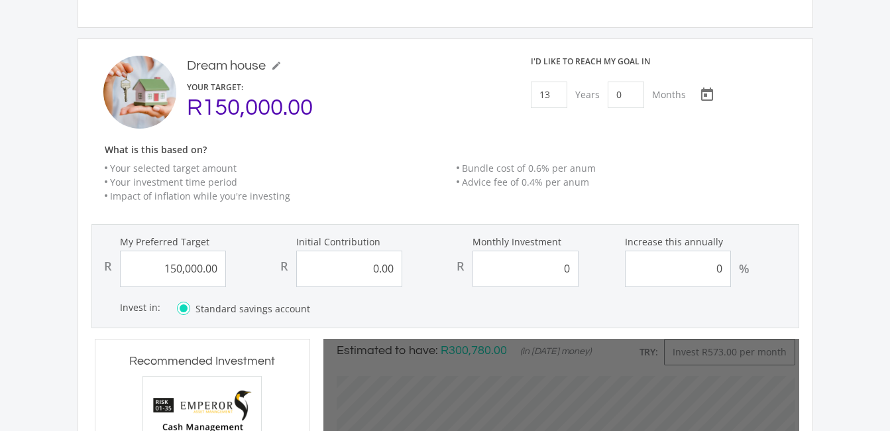
type input "50"
type input "150000"
type input "0"
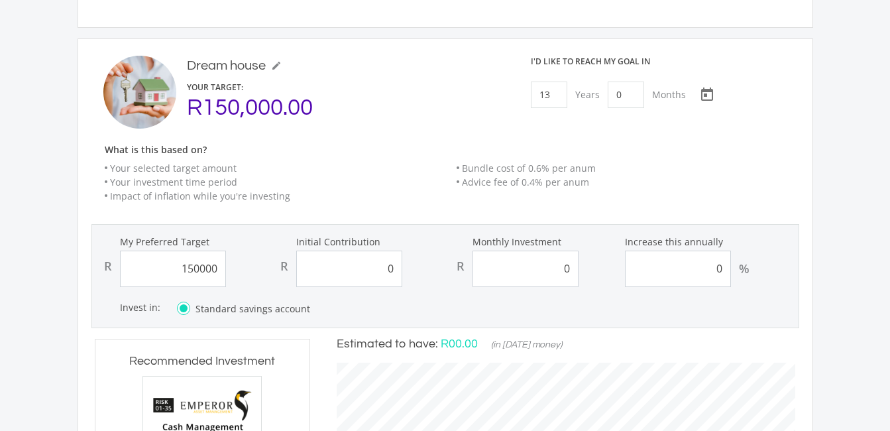
type input "150,000.00"
type input "0.00"
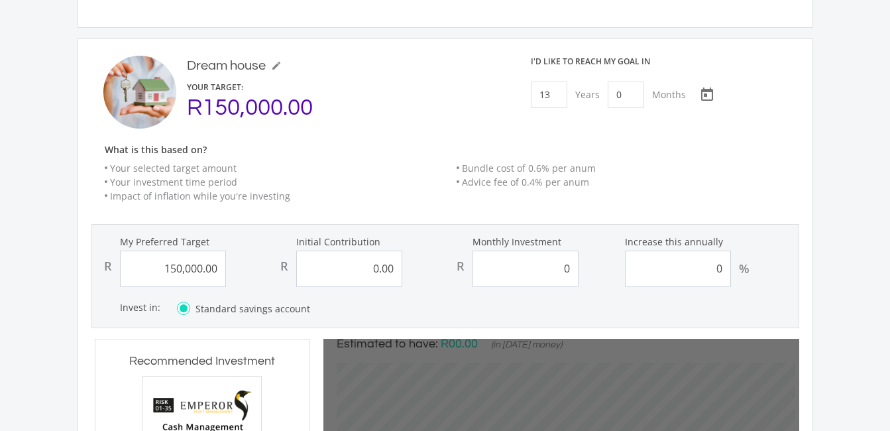
type input "150000"
type input "0"
type input "50"
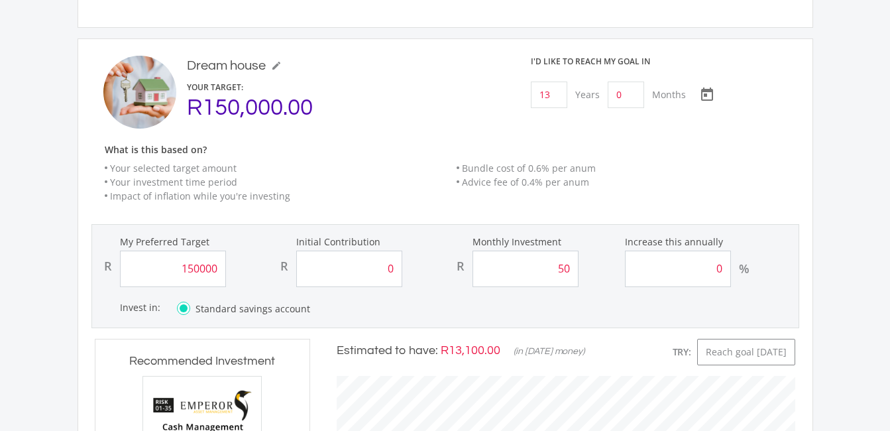
type input "150,000.00"
type input "0.00"
click at [571, 250] on input "50" at bounding box center [525, 268] width 106 height 36
type input "5"
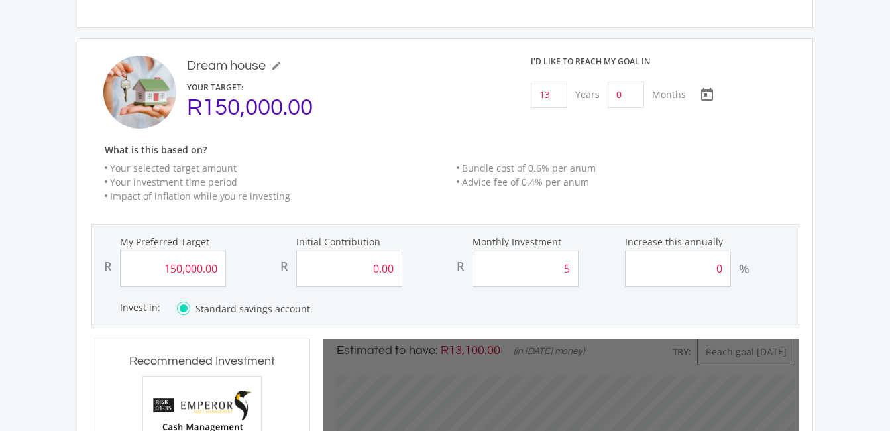
type input "150000"
type input "0"
type input "150,000.00"
type input "0.00"
type input "573"
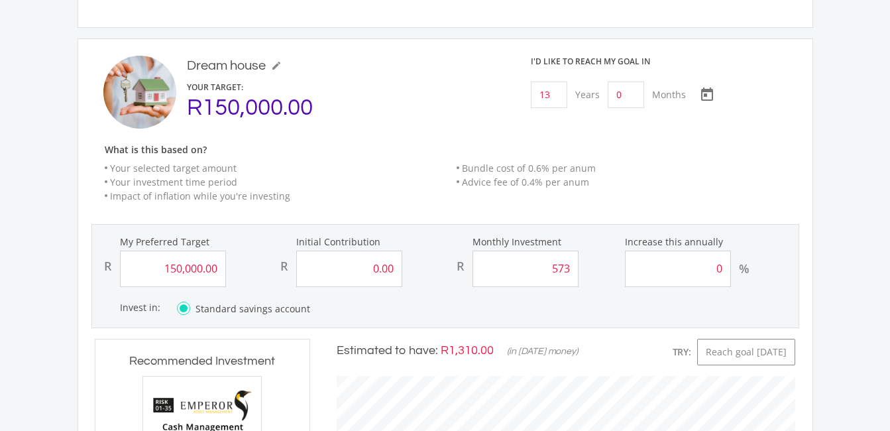
type input "150000"
type input "0"
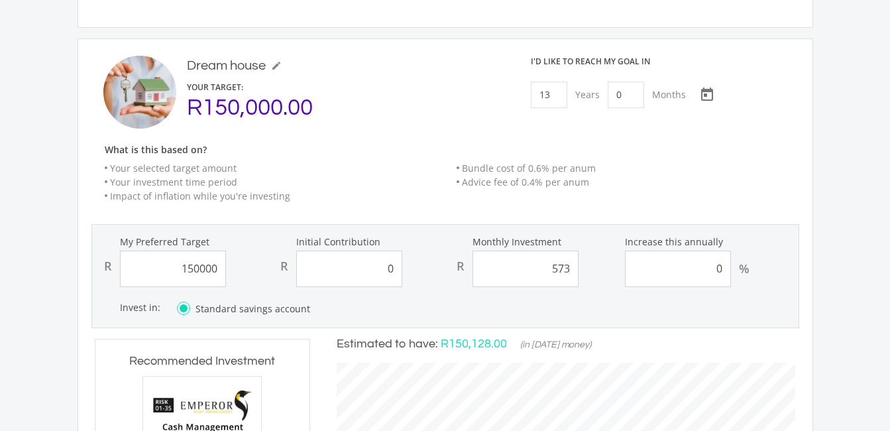
type input "150,000.00"
type input "0.00"
type input "573.00"
click at [611, 269] on form "My Preferred Target R 150,000.00 Initial Contribution R 0.00 Monthly Investment…" at bounding box center [444, 276] width 707 height 104
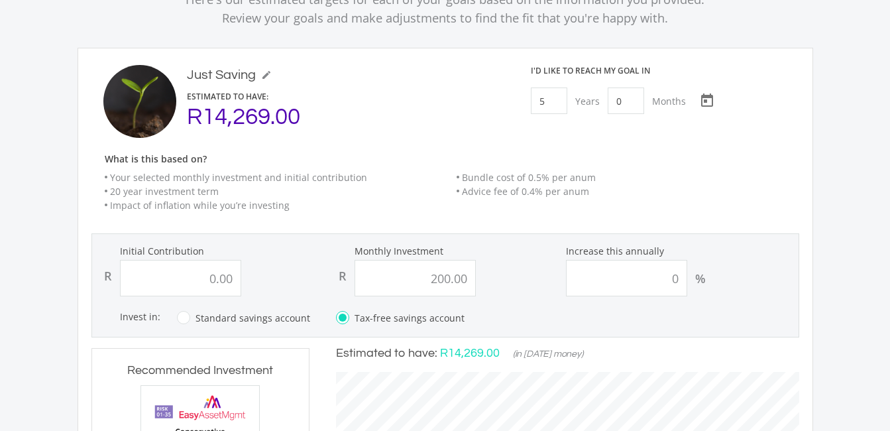
scroll to position [130, 0]
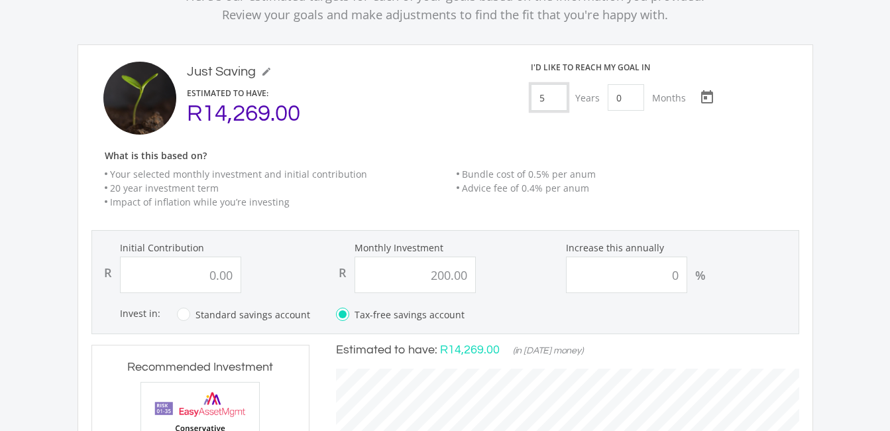
click at [545, 102] on input "5" at bounding box center [549, 97] width 36 height 26
type input "3"
click at [634, 166] on div "What is this based on? Your selected monthly investment and initial contributio…" at bounding box center [451, 184] width 721 height 69
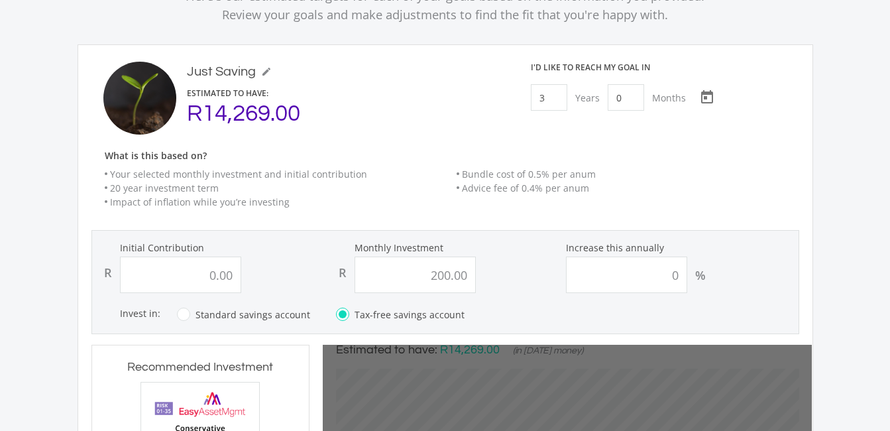
type input "0"
type input "200"
type input "0.00"
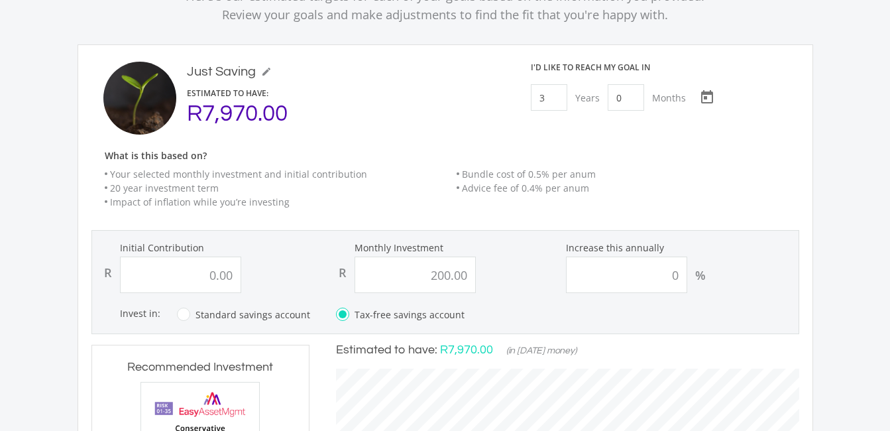
scroll to position [419, 489]
click at [474, 275] on input "200.00" at bounding box center [414, 274] width 121 height 36
click at [469, 275] on input "200.00" at bounding box center [414, 274] width 121 height 36
type input "2"
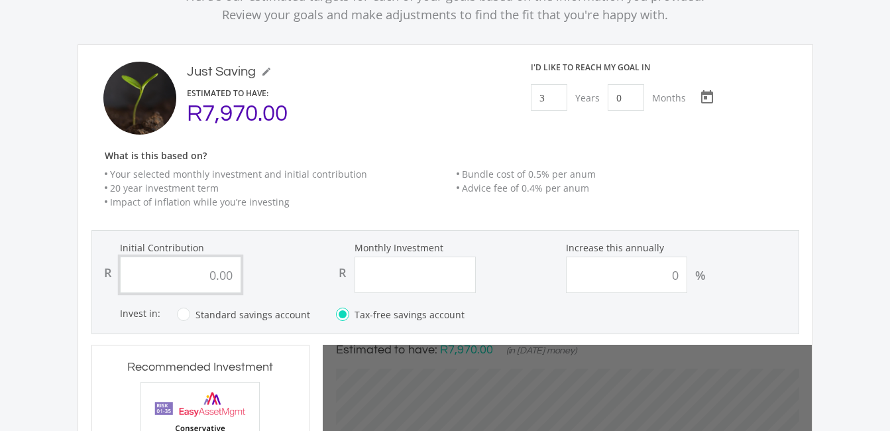
click at [198, 272] on input "0.00" at bounding box center [180, 274] width 121 height 36
type input "1"
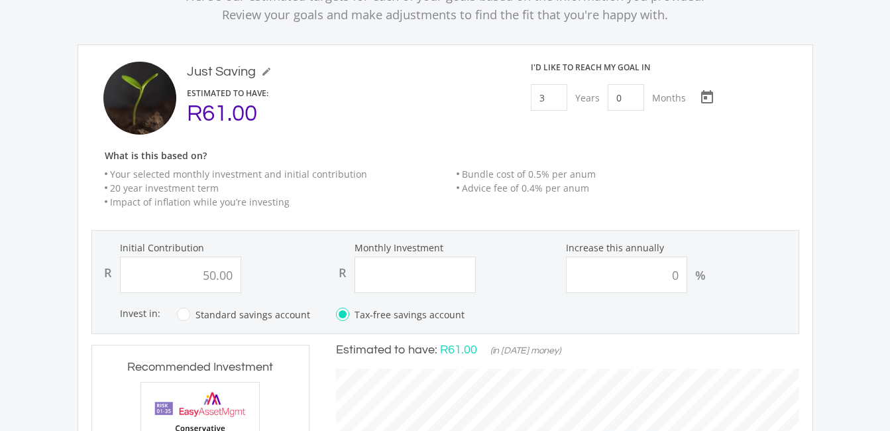
click at [294, 287] on div "R 50.00" at bounding box center [210, 274] width 229 height 36
click at [228, 273] on input "50.00" at bounding box center [180, 274] width 121 height 36
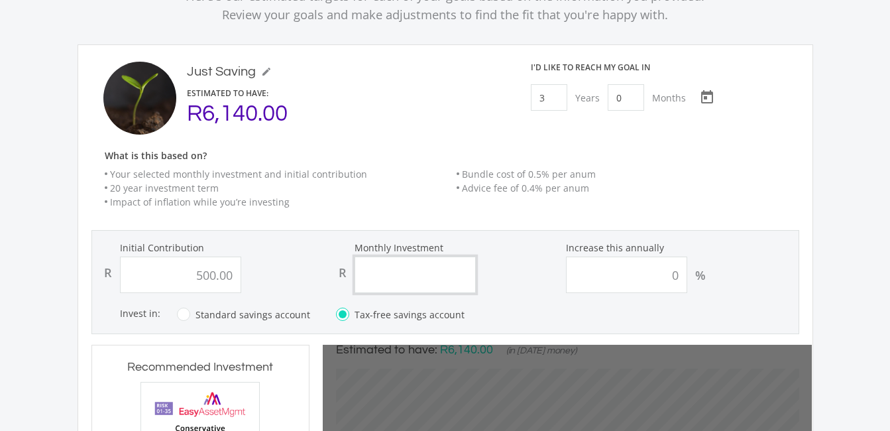
click at [369, 271] on input "Monthly Investment" at bounding box center [414, 274] width 121 height 36
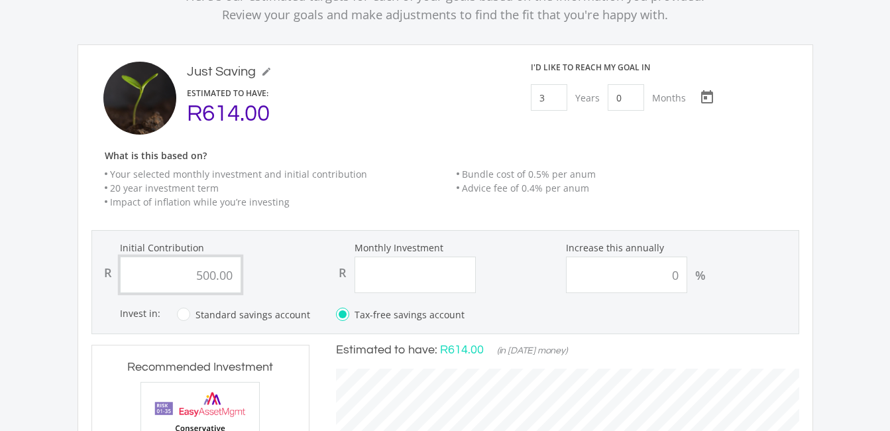
click at [218, 276] on input "500.00" at bounding box center [180, 274] width 121 height 36
type input "0.00"
click at [380, 272] on input "Monthly Investment" at bounding box center [414, 274] width 121 height 36
type input "1"
type input "0.00"
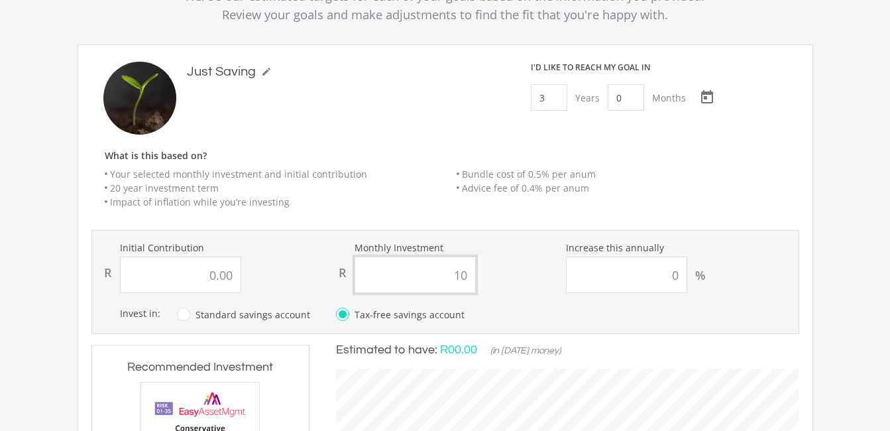
type input "100"
type input "0.00"
type input "100.00"
click at [490, 266] on div "R 100.00" at bounding box center [445, 274] width 229 height 36
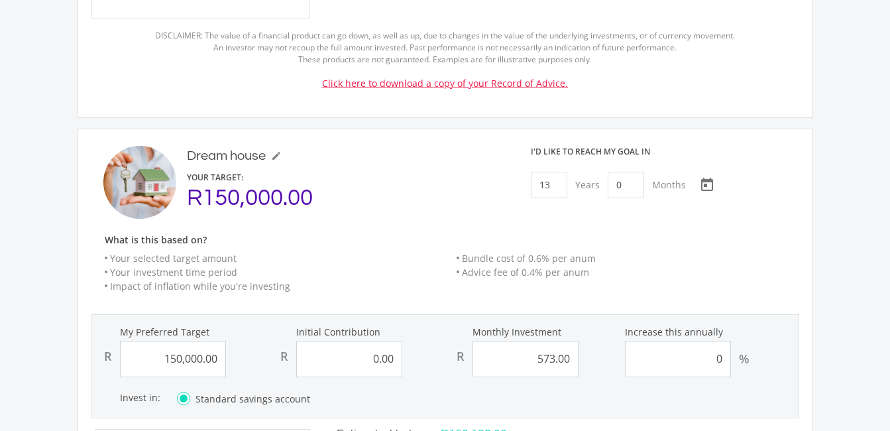
scroll to position [909, 0]
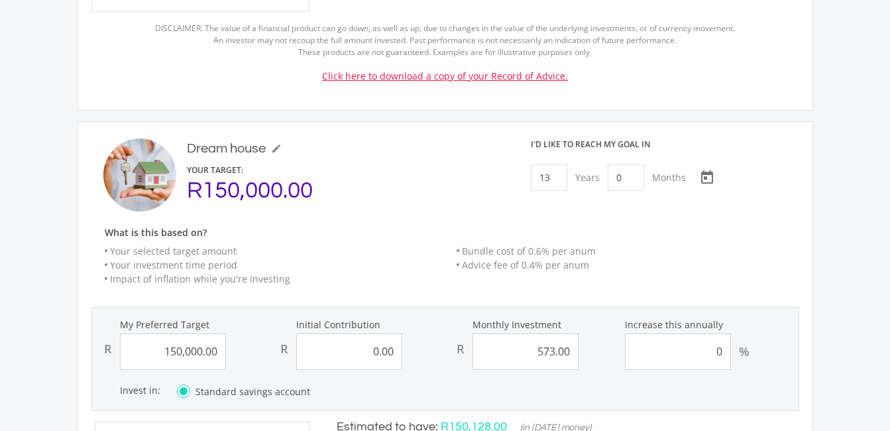
click at [262, 182] on div "R150,000.00" at bounding box center [346, 190] width 318 height 16
click at [552, 164] on input "13" at bounding box center [549, 177] width 36 height 26
type input "8"
click at [477, 199] on ee-custom-save-goal-header "Dream house mode_edit Dream house YOUR TARGET: R150,000.00 I'd like to reach my…" at bounding box center [444, 217] width 707 height 158
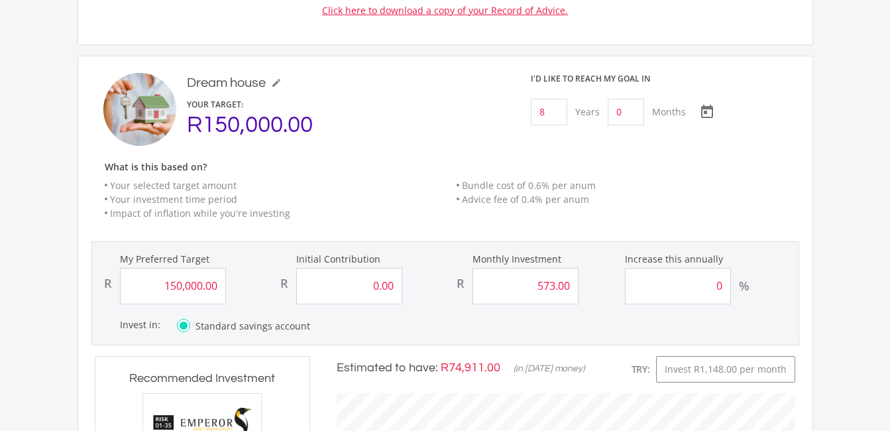
scroll to position [970, 0]
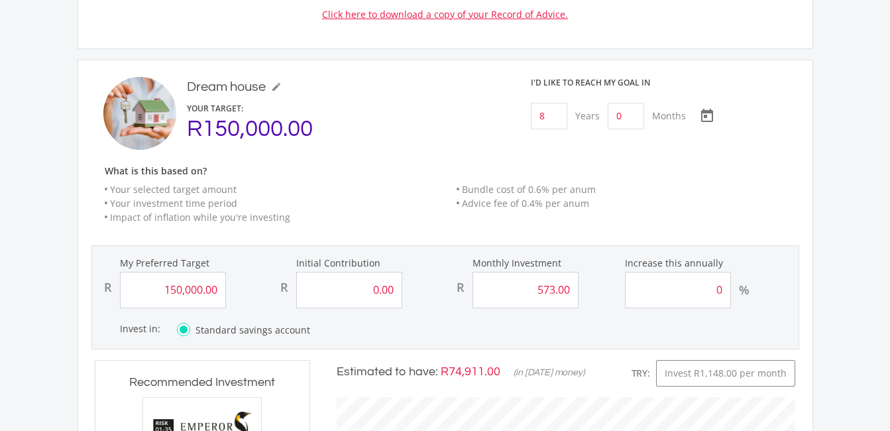
click at [556, 272] on input "573.00" at bounding box center [525, 290] width 106 height 36
click at [569, 272] on input "573.00" at bounding box center [525, 290] width 106 height 36
type input "5"
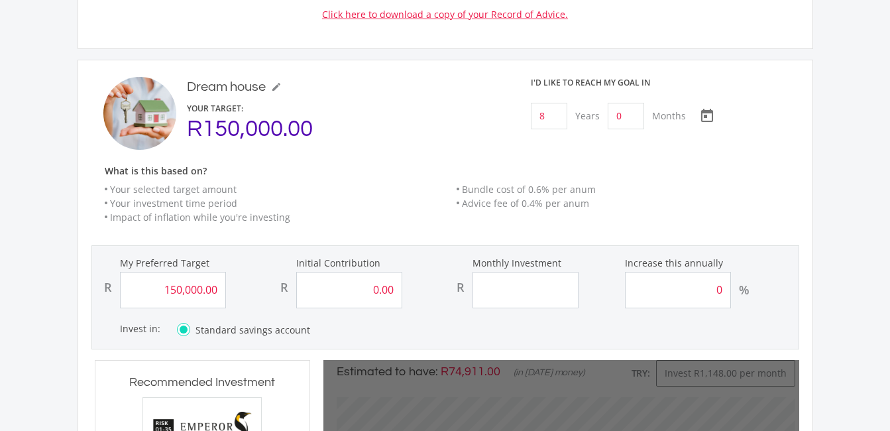
type input "150000"
type input "0"
type input "150,000.00"
type input "0.00"
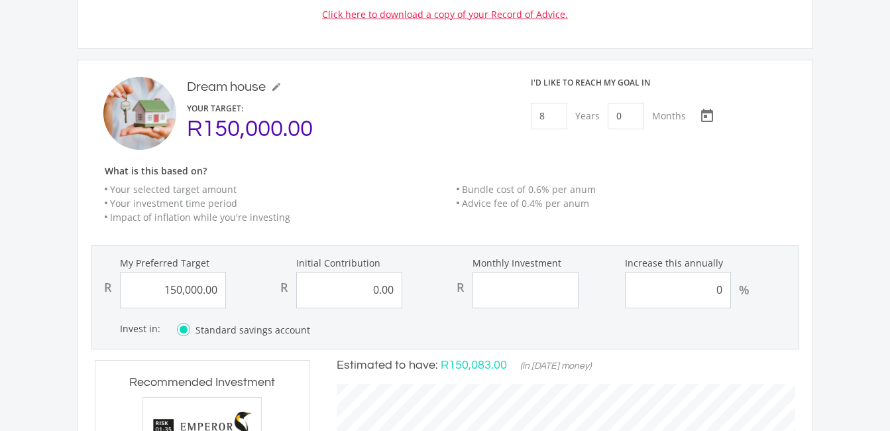
scroll to position [368, 485]
type input "70"
type input "150000"
type input "0"
type input "150,000.00"
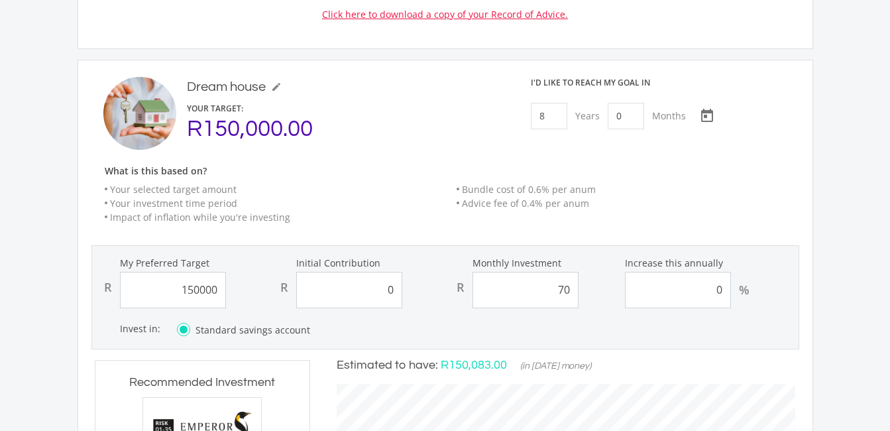
type input "0.00"
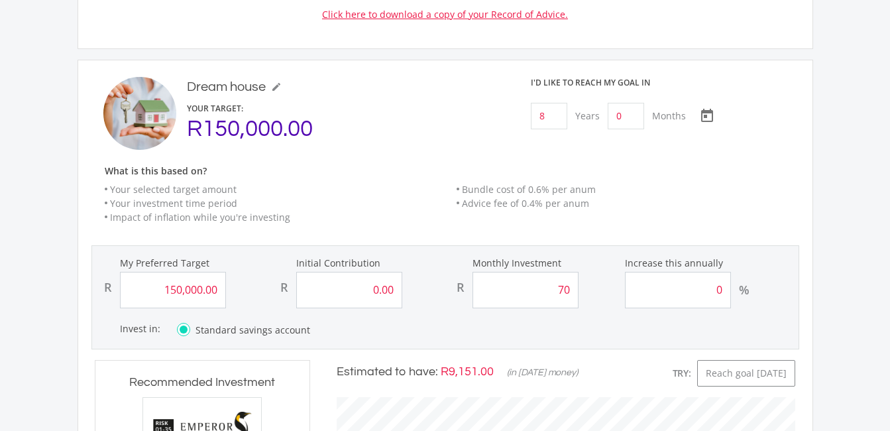
type input "7"
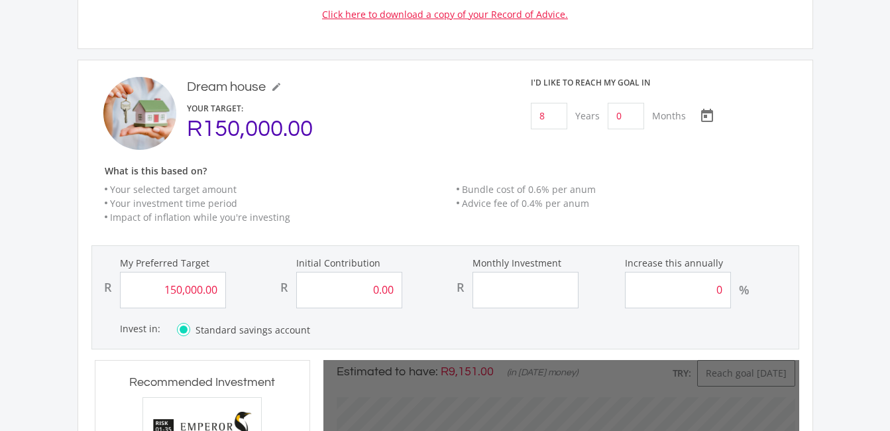
type input "150000"
type input "0"
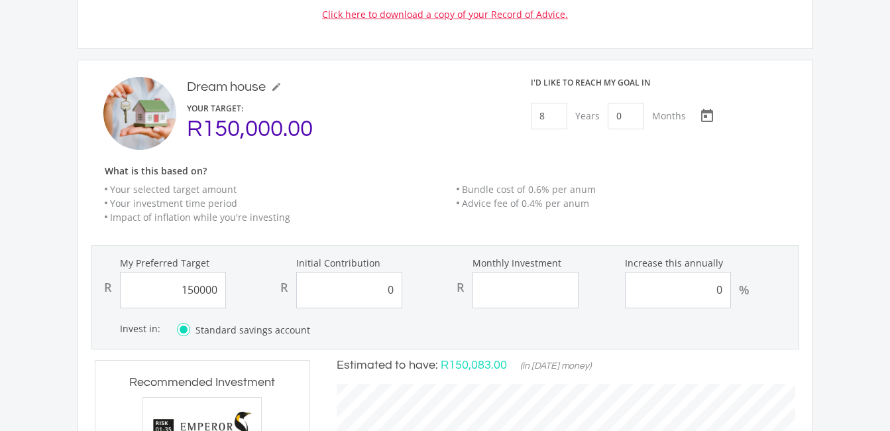
type input "150,000.00"
type input "0.00"
click at [193, 272] on input "150000.00" at bounding box center [173, 290] width 106 height 36
click at [210, 272] on input "150000.00" at bounding box center [173, 290] width 106 height 36
click at [215, 272] on input "150000.00" at bounding box center [173, 290] width 106 height 36
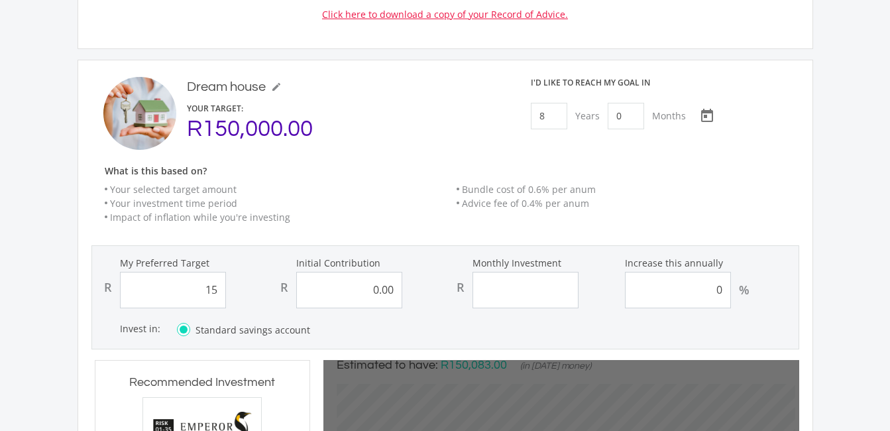
type input "1"
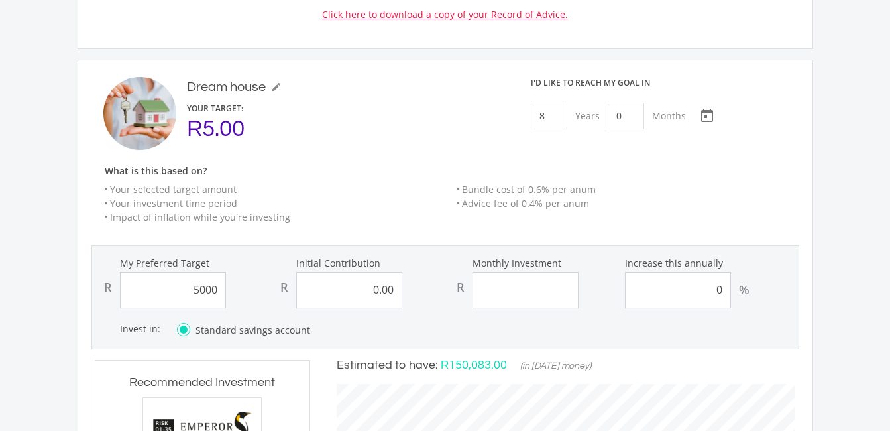
type input "5"
type input "0.00"
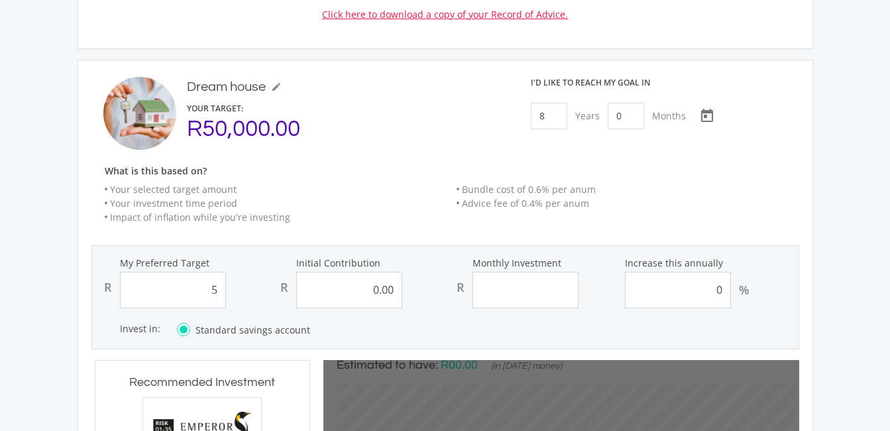
type input "50000"
type input "0.00"
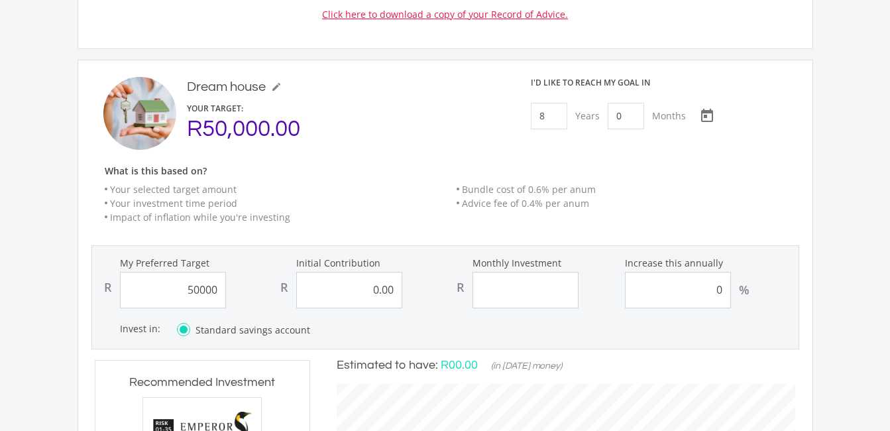
type input "50,000.00"
click at [503, 272] on input "Monthly Investment" at bounding box center [525, 290] width 106 height 36
type input "150"
type input "50000"
type input "0"
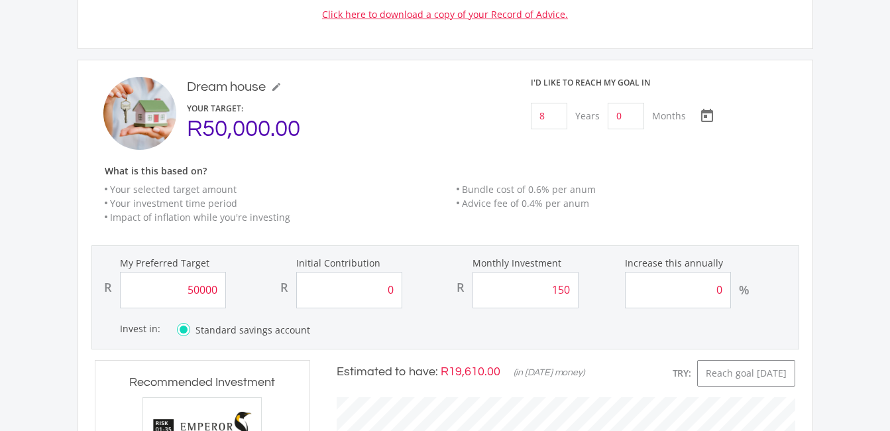
type input "50,000.00"
type input "0.00"
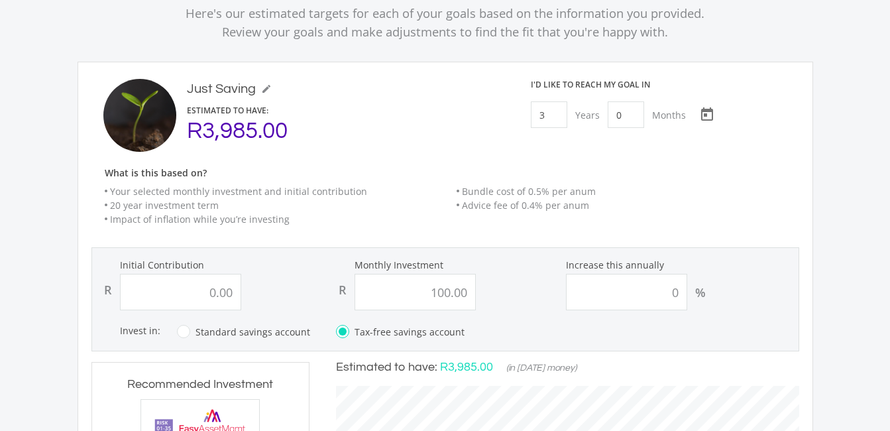
scroll to position [162, 0]
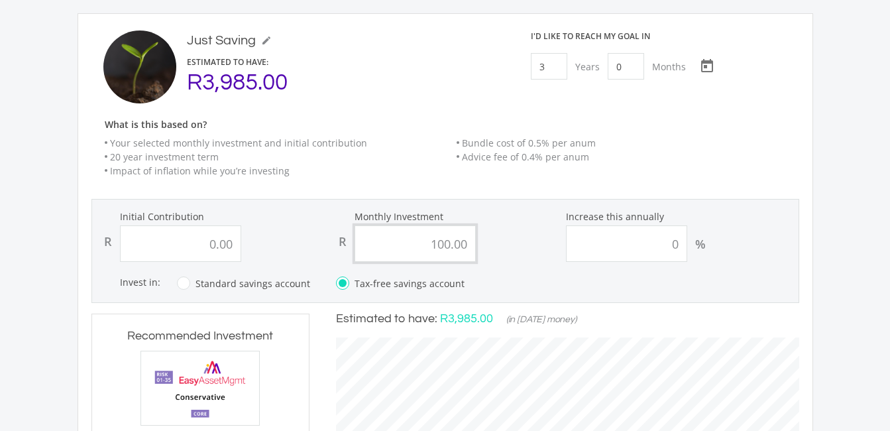
type input "150.00"
click at [460, 249] on input "100.00" at bounding box center [414, 243] width 121 height 36
type input "0"
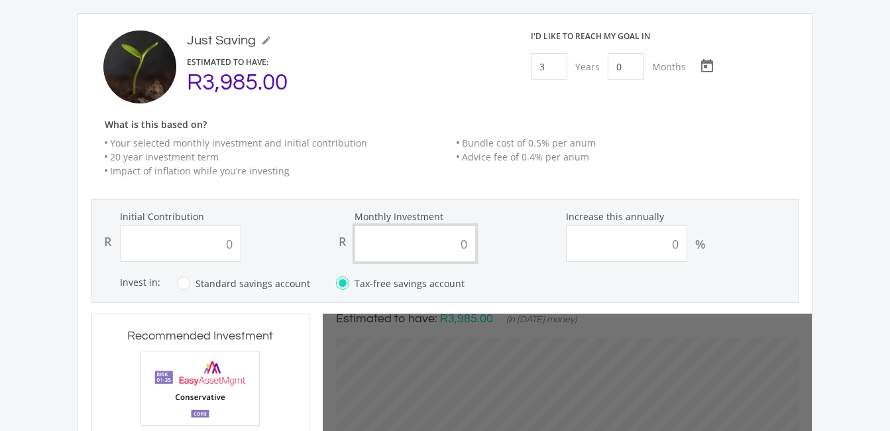
type input "0.00"
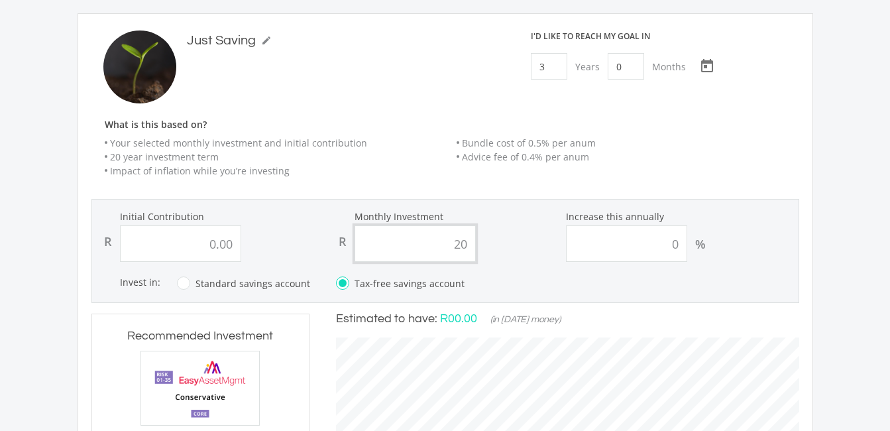
scroll to position [419, 489]
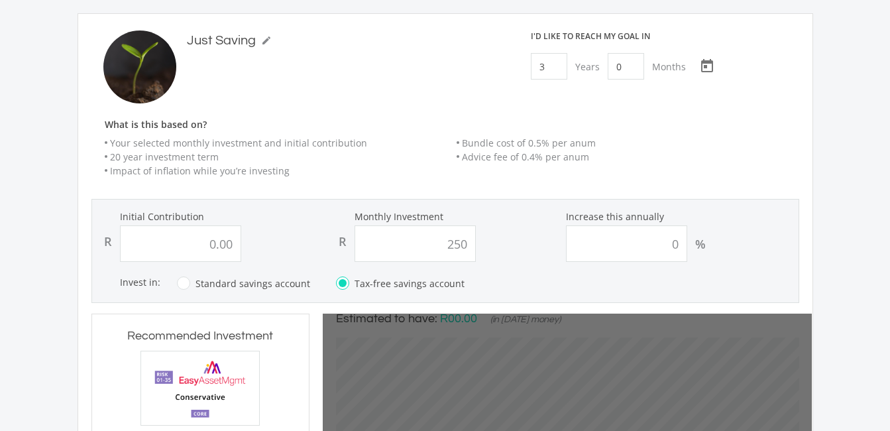
type input "250.00"
click at [507, 256] on div "R 250.00" at bounding box center [445, 243] width 229 height 36
type input "0"
type input "250"
type input "0.00"
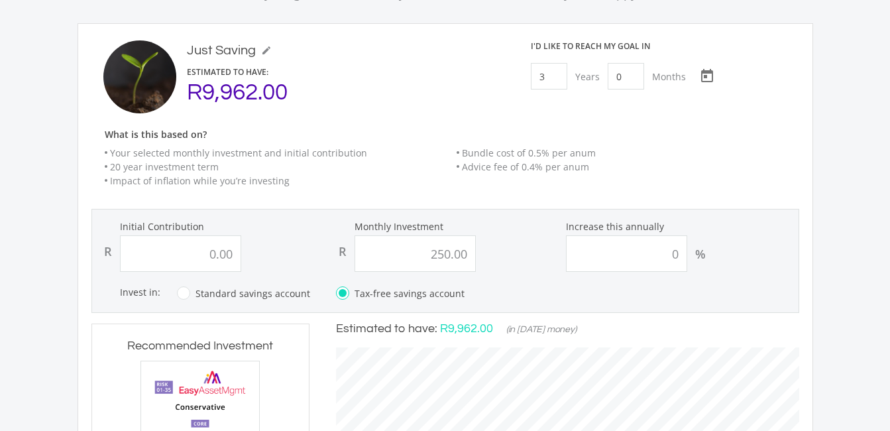
scroll to position [155, 0]
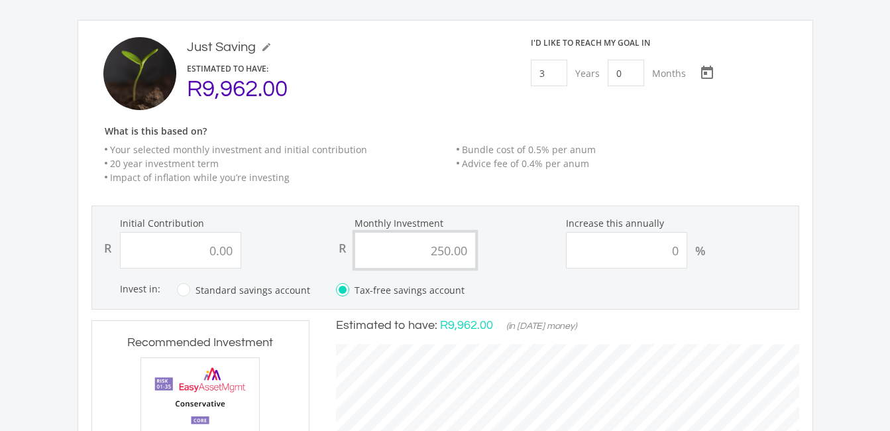
click at [451, 243] on input "250.00" at bounding box center [414, 250] width 121 height 36
click at [468, 253] on input "250.00" at bounding box center [414, 250] width 121 height 36
type input "2"
type input "0.00"
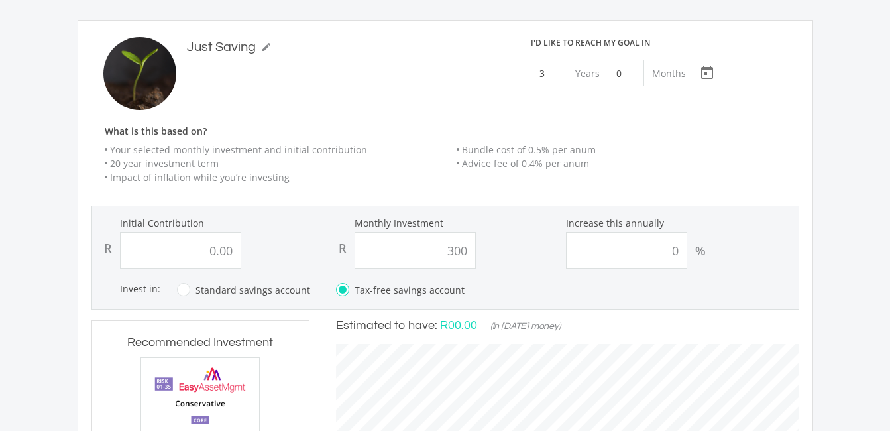
type input "300.00"
click at [487, 261] on div "R 300.00" at bounding box center [445, 250] width 229 height 36
type input "0"
type input "300"
type input "0.00"
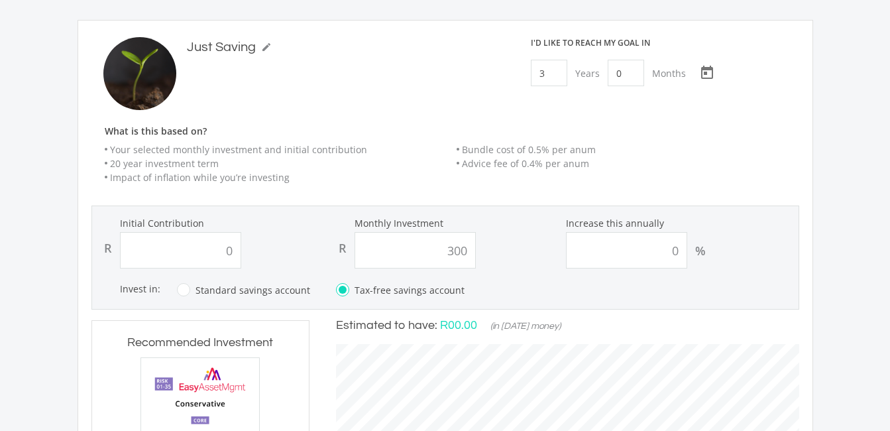
type input "300.00"
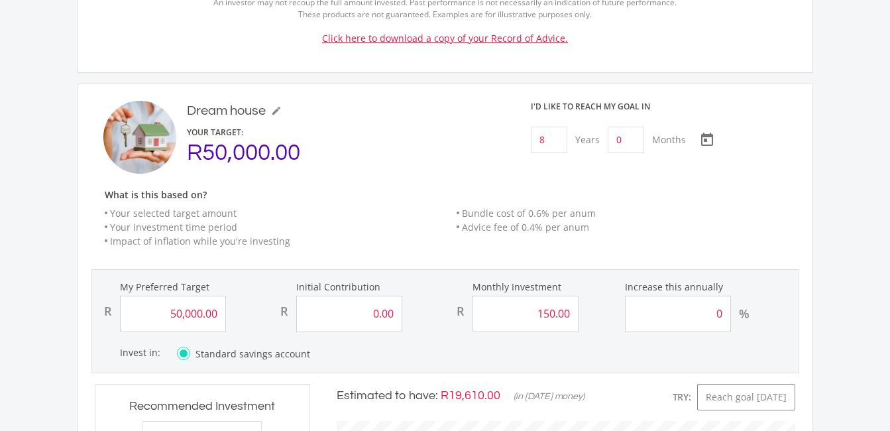
scroll to position [953, 0]
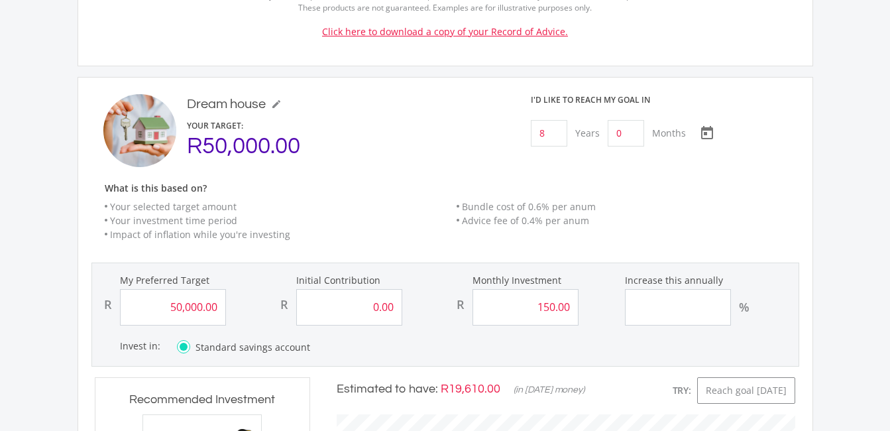
click at [725, 289] on input "Increase this annually" at bounding box center [678, 307] width 106 height 36
click at [557, 289] on input "150.00" at bounding box center [525, 307] width 106 height 36
type input "00"
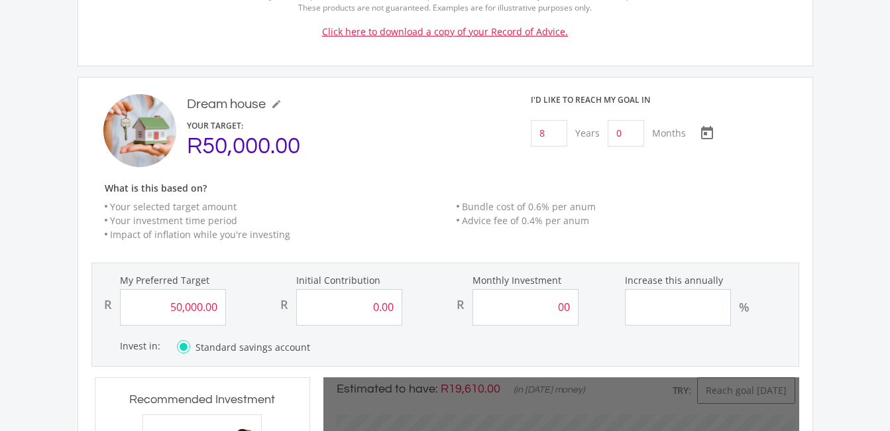
type input "50000"
type input "0"
type input "50,000.00"
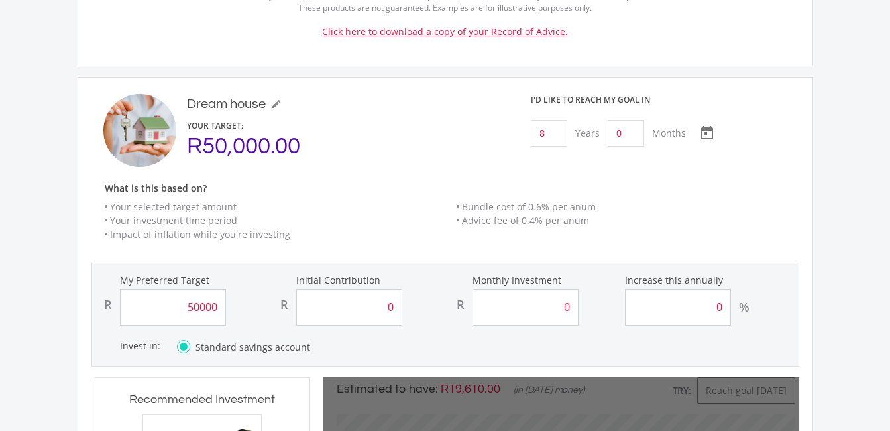
type input "0.00"
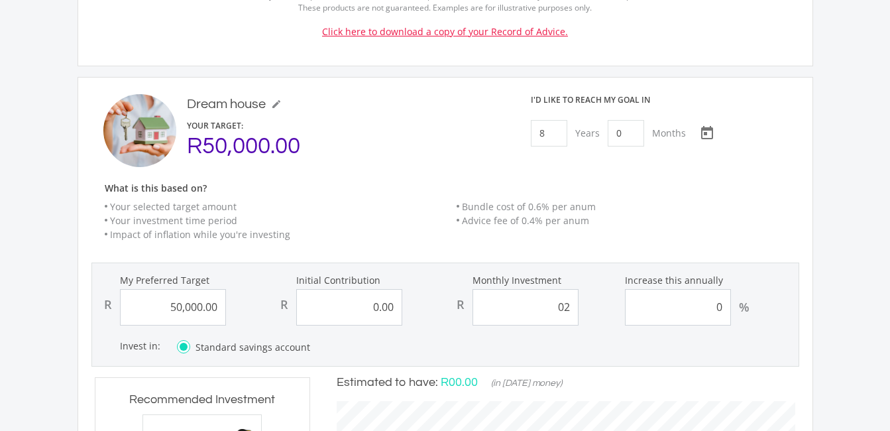
scroll to position [368, 485]
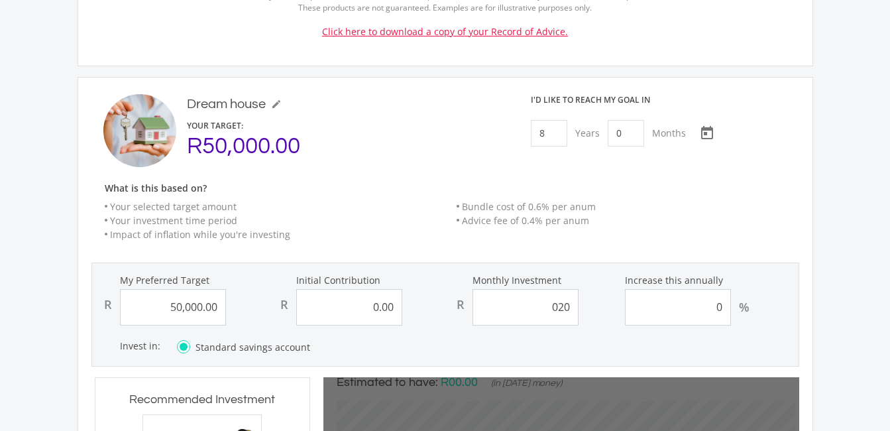
type input "0200"
type input "50000"
type input "0"
type input "2"
type input "50,000.00"
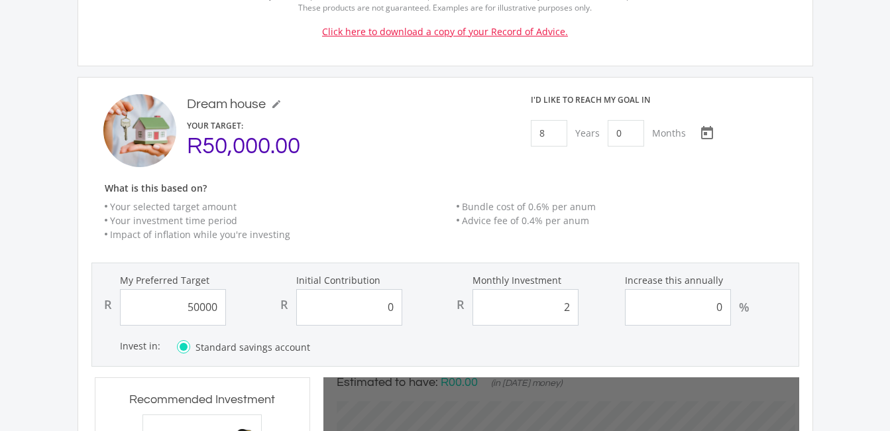
type input "0.00"
type input "50000"
type input "0"
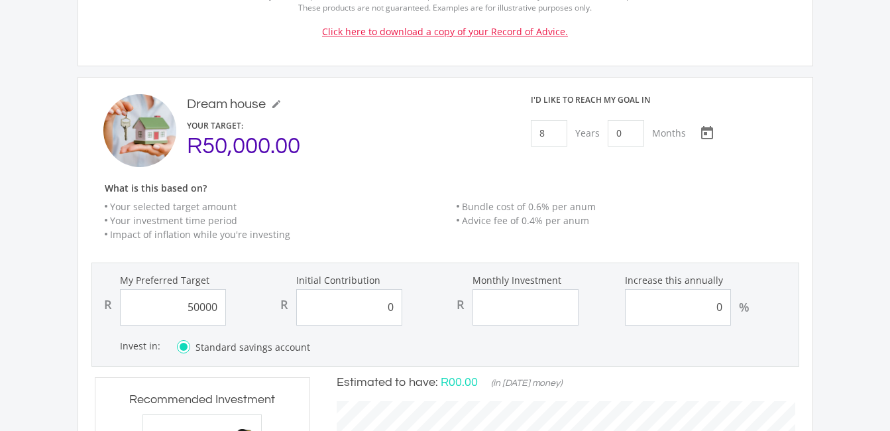
type input "50,000.00"
type input "0.00"
type input "2"
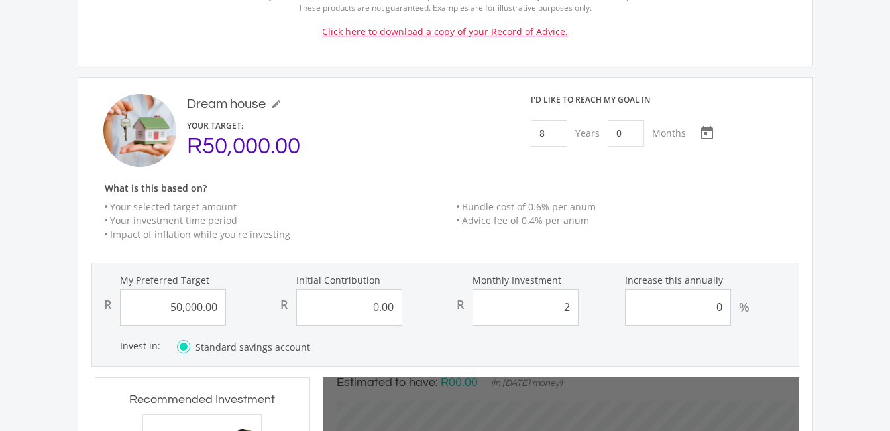
type input "50000"
type input "0"
type input "50,000.00"
type input "0.00"
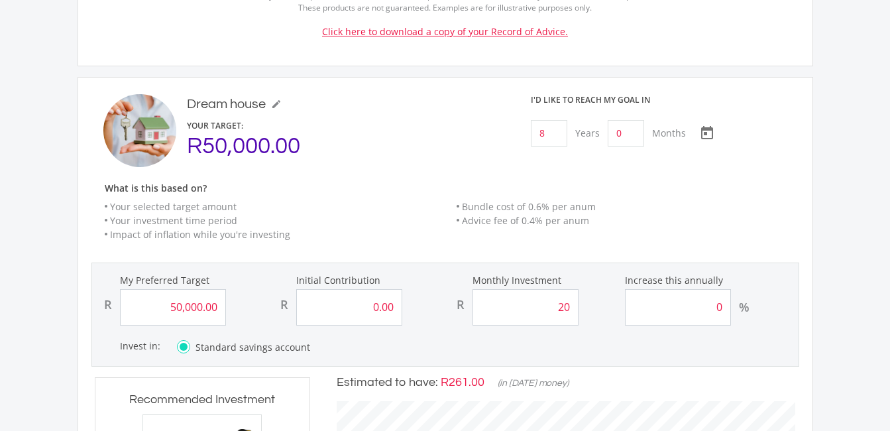
type input "200"
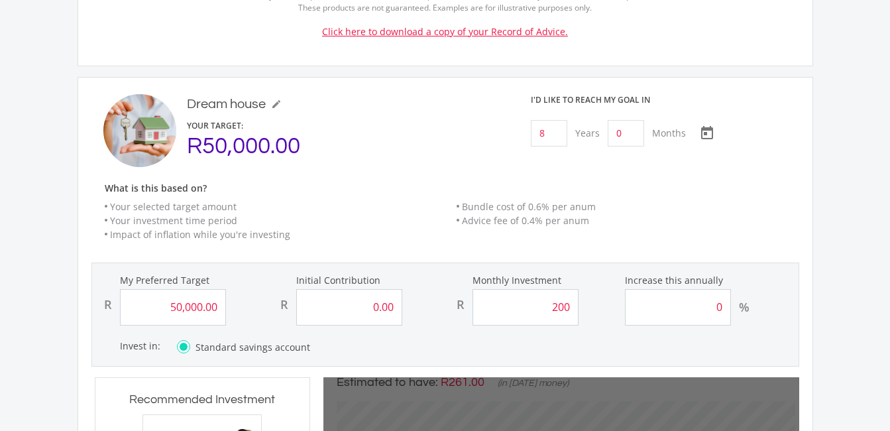
type input "50000"
type input "0"
type input "50,000.00"
type input "0.00"
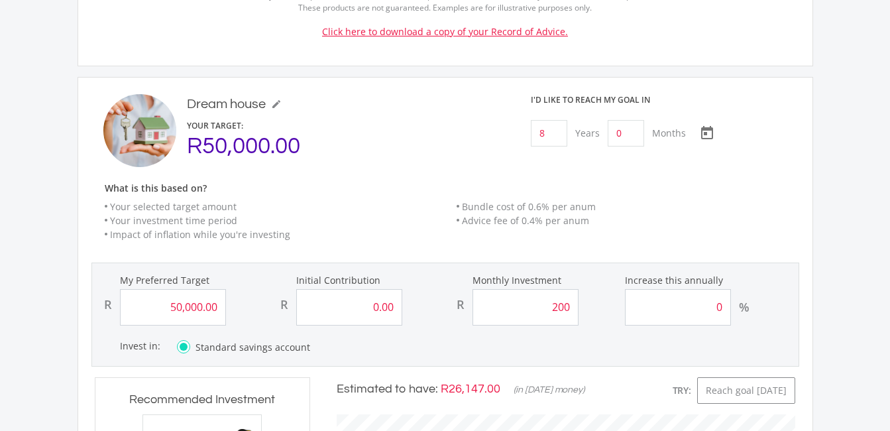
type input "200.00"
click at [748, 289] on div "%" at bounding box center [744, 307] width 26 height 36
click at [611, 340] on div "Dream house mode_edit Dream house YOUR TARGET: R50,000.00 I'd like to reach my …" at bounding box center [444, 431] width 707 height 675
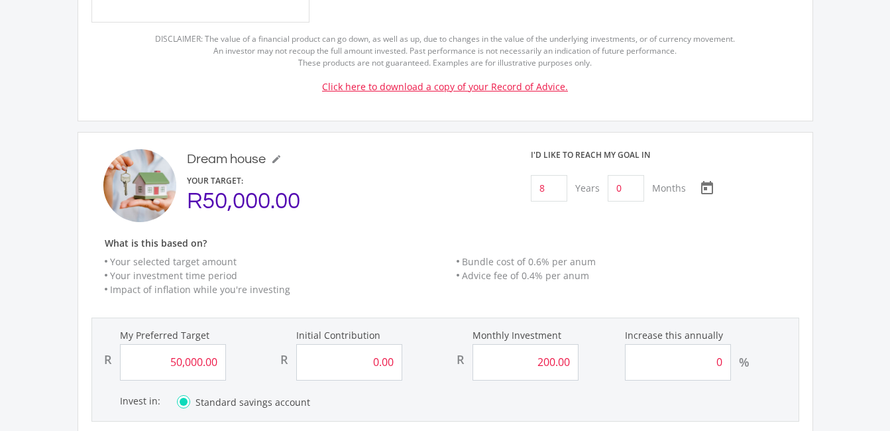
scroll to position [905, 0]
